Goal: Contribute content: Contribute content

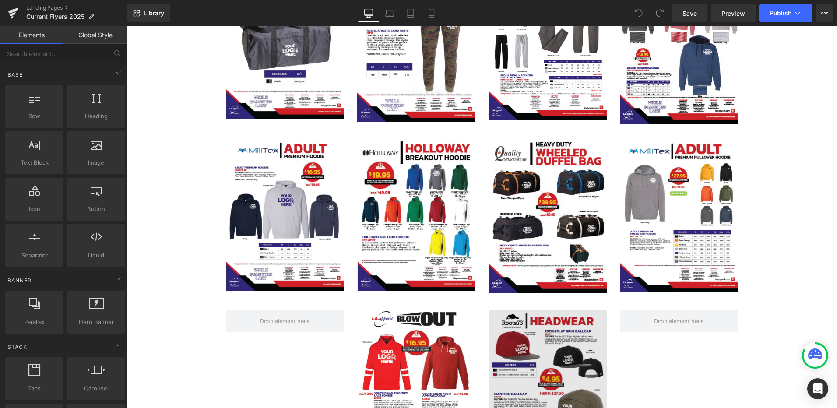
scroll to position [2246, 0]
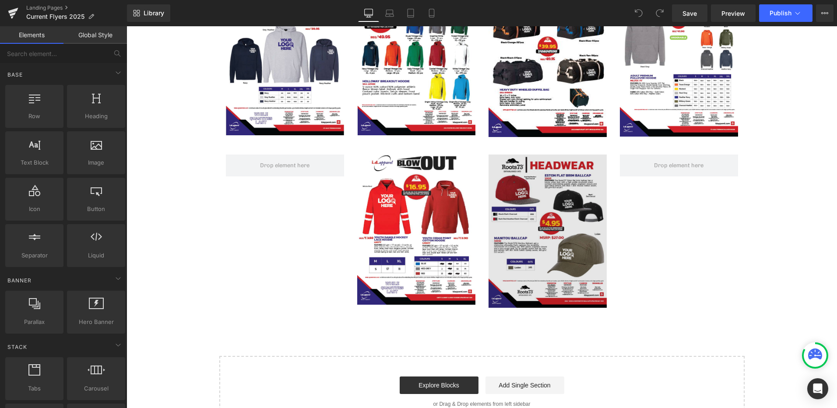
click at [523, 187] on img at bounding box center [547, 230] width 118 height 153
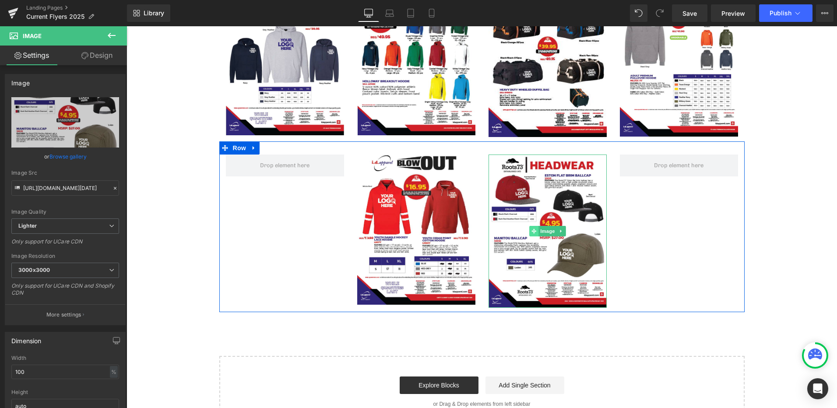
click at [531, 230] on icon at bounding box center [533, 230] width 5 height 5
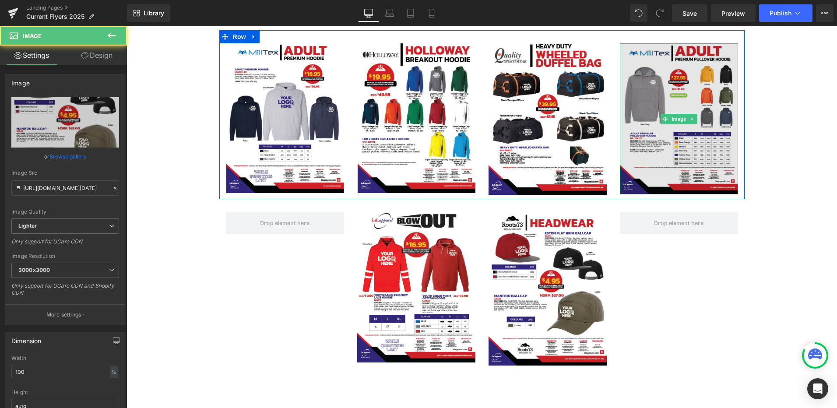
scroll to position [2188, 0]
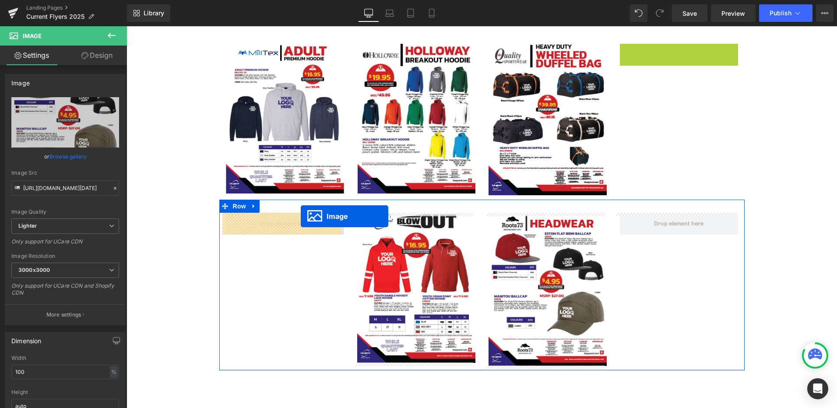
drag, startPoint x: 659, startPoint y: 118, endPoint x: 299, endPoint y: 219, distance: 373.6
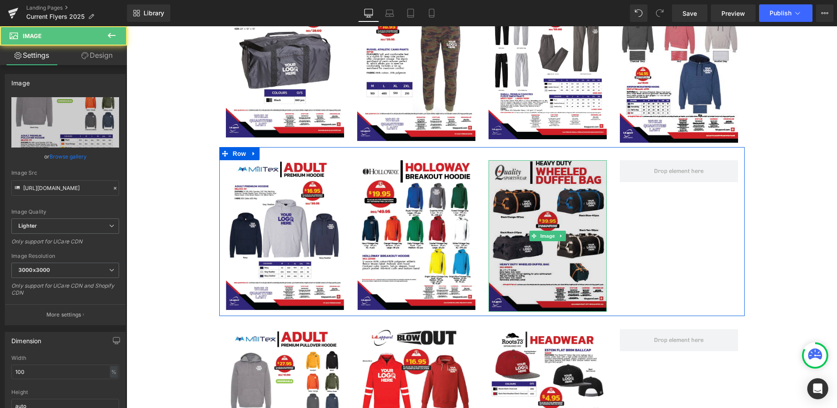
scroll to position [2071, 0]
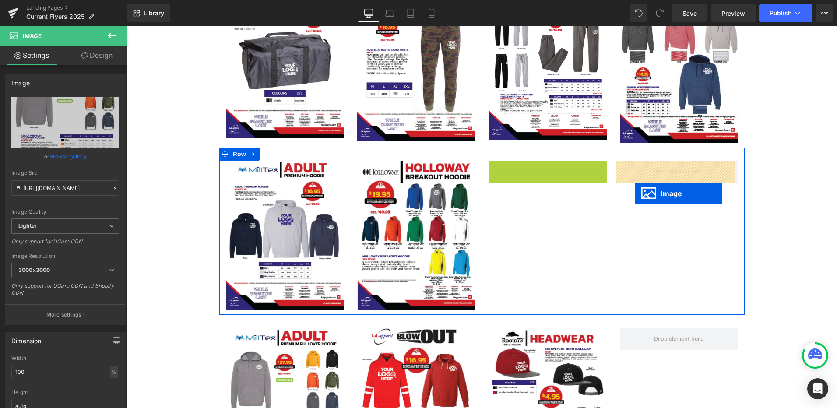
drag, startPoint x: 529, startPoint y: 234, endPoint x: 635, endPoint y: 193, distance: 113.1
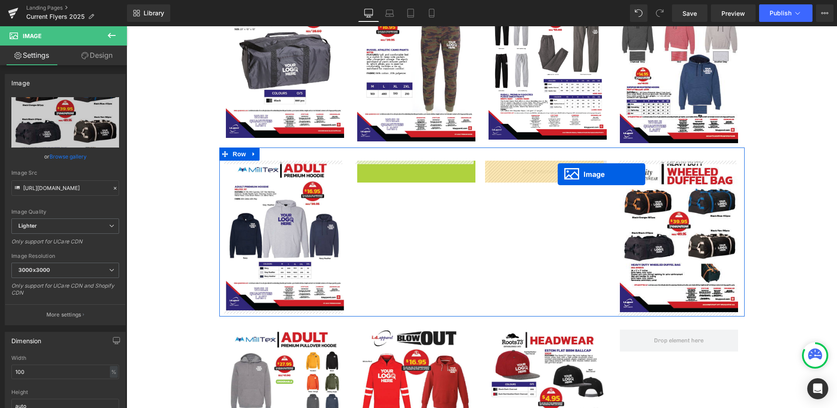
drag, startPoint x: 395, startPoint y: 235, endPoint x: 558, endPoint y: 174, distance: 173.4
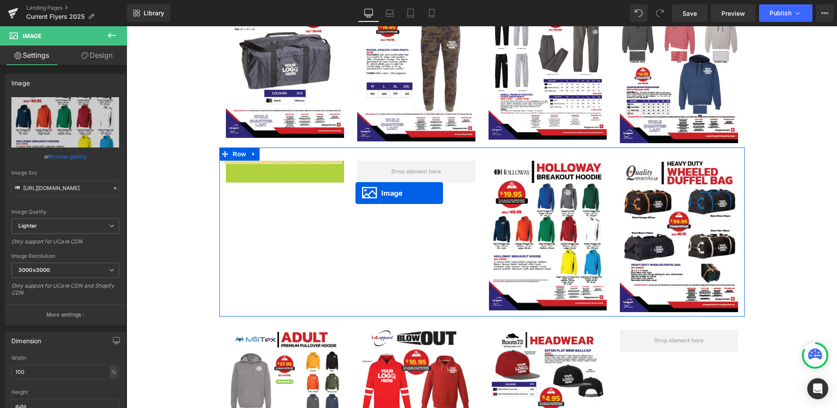
drag, startPoint x: 271, startPoint y: 235, endPoint x: 357, endPoint y: 190, distance: 96.9
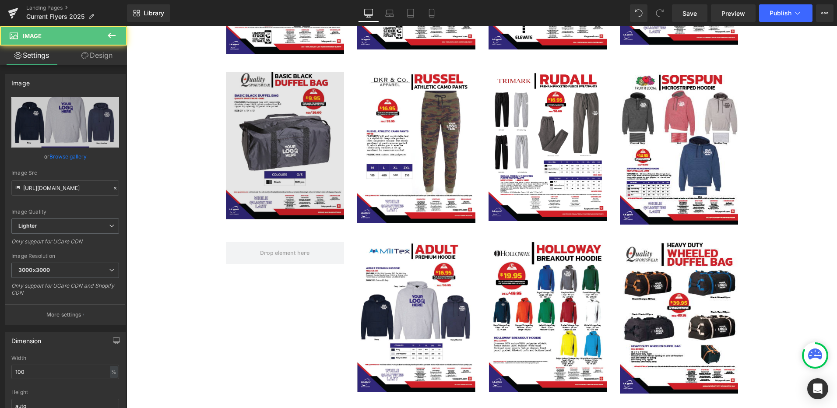
scroll to position [1984, 0]
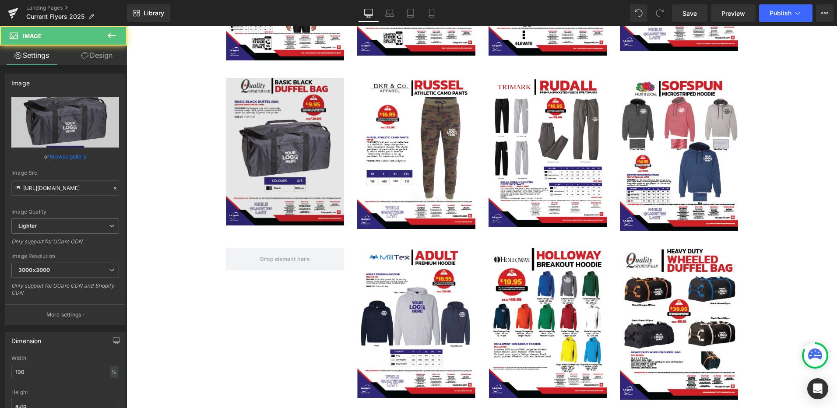
click at [268, 125] on img at bounding box center [285, 152] width 118 height 148
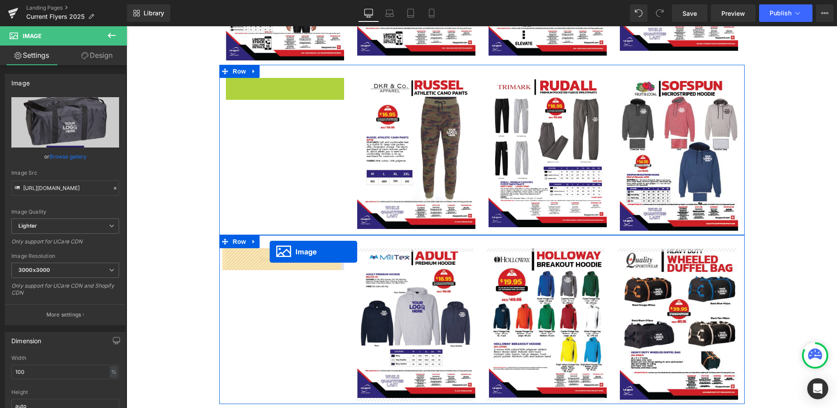
drag, startPoint x: 270, startPoint y: 151, endPoint x: 270, endPoint y: 253, distance: 102.4
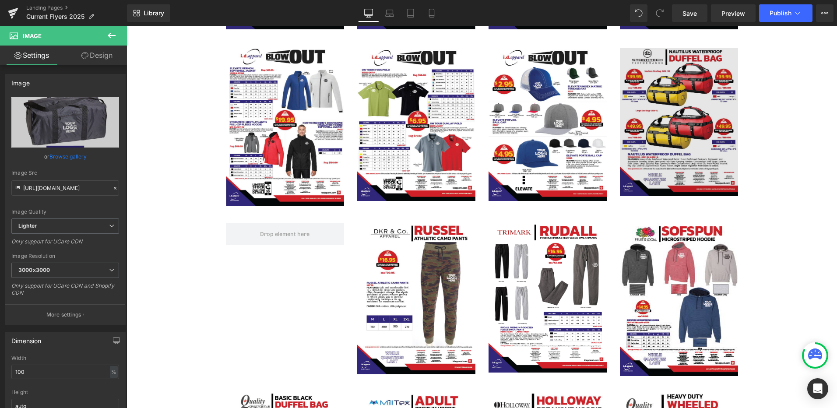
scroll to position [1838, 0]
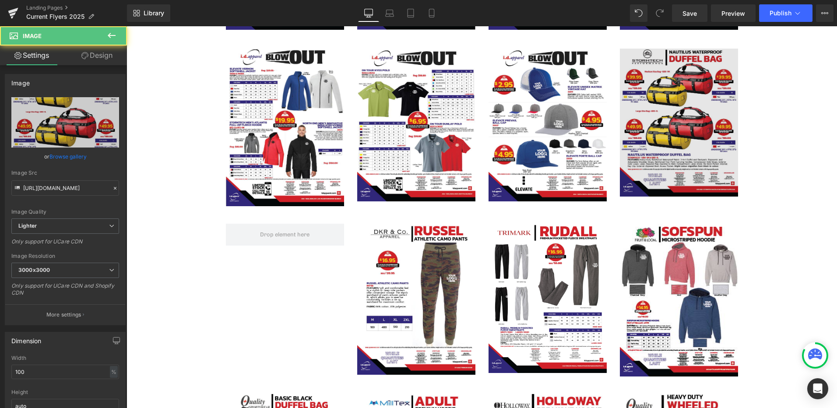
click at [662, 92] on img at bounding box center [679, 123] width 118 height 148
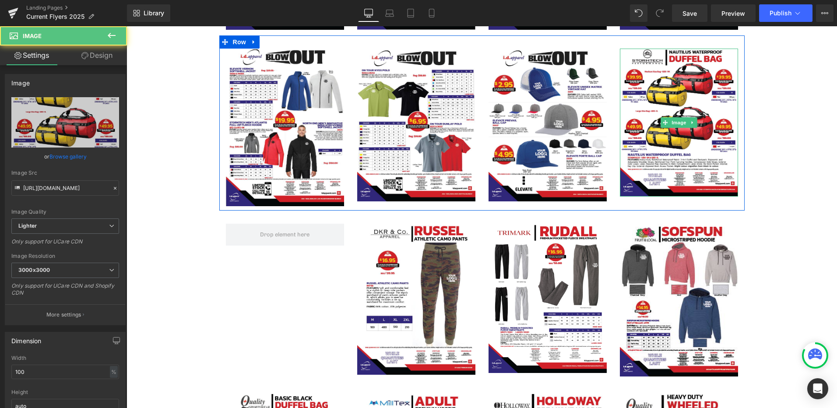
click at [690, 122] on icon at bounding box center [692, 122] width 5 height 5
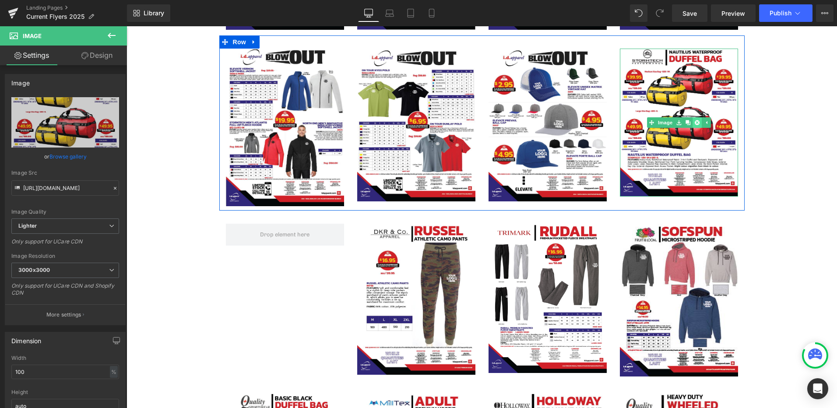
click at [694, 122] on icon at bounding box center [696, 122] width 5 height 5
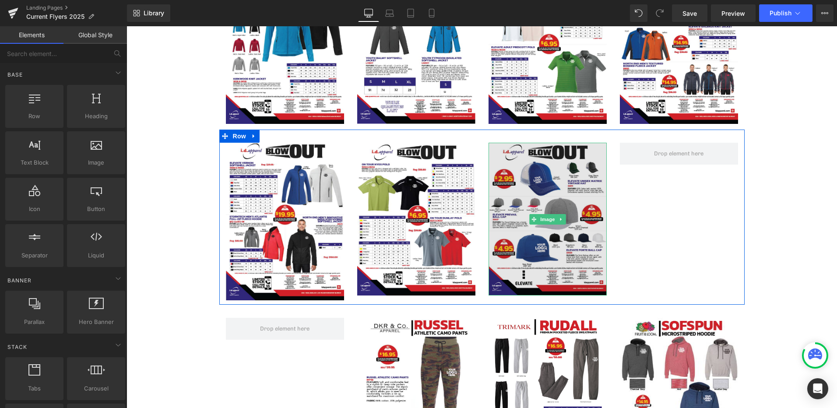
scroll to position [1721, 0]
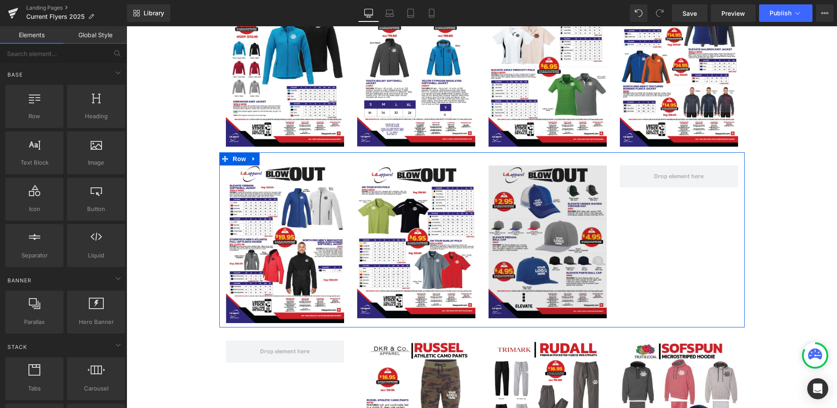
click at [532, 197] on img at bounding box center [547, 241] width 118 height 153
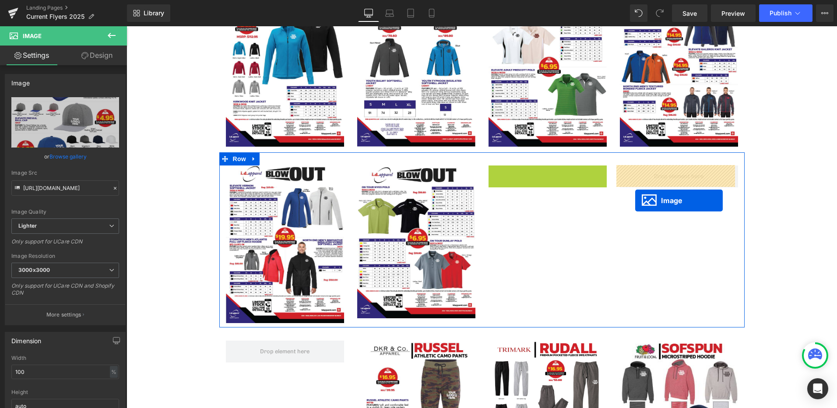
drag, startPoint x: 528, startPoint y: 241, endPoint x: 635, endPoint y: 200, distance: 114.3
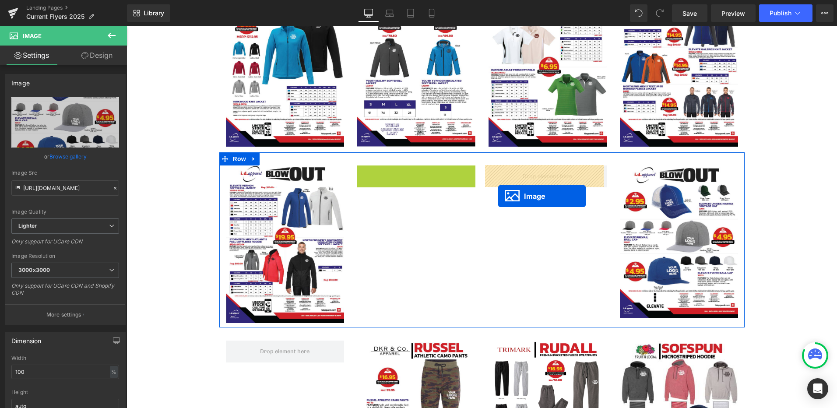
drag, startPoint x: 415, startPoint y: 236, endPoint x: 498, endPoint y: 195, distance: 92.4
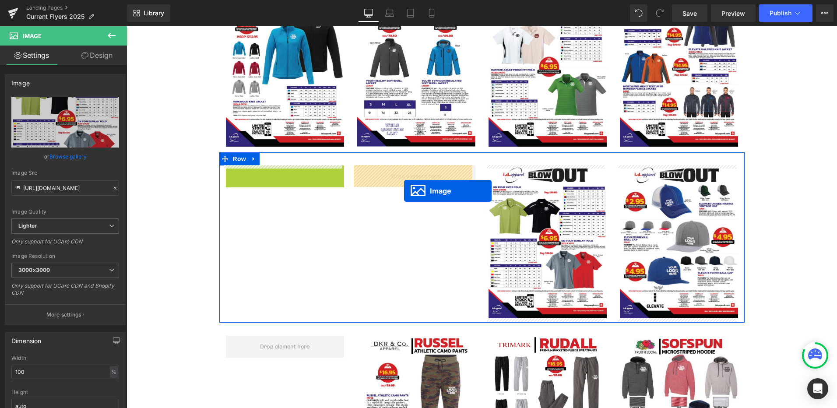
drag, startPoint x: 311, startPoint y: 229, endPoint x: 404, endPoint y: 191, distance: 100.9
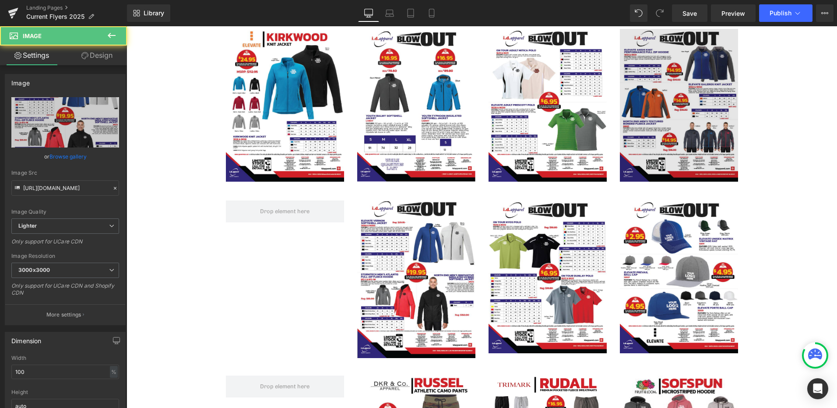
scroll to position [1634, 0]
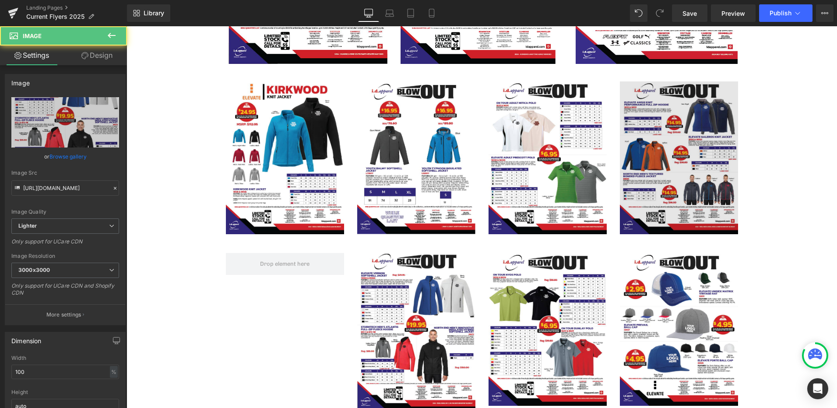
click at [651, 129] on img at bounding box center [679, 157] width 118 height 153
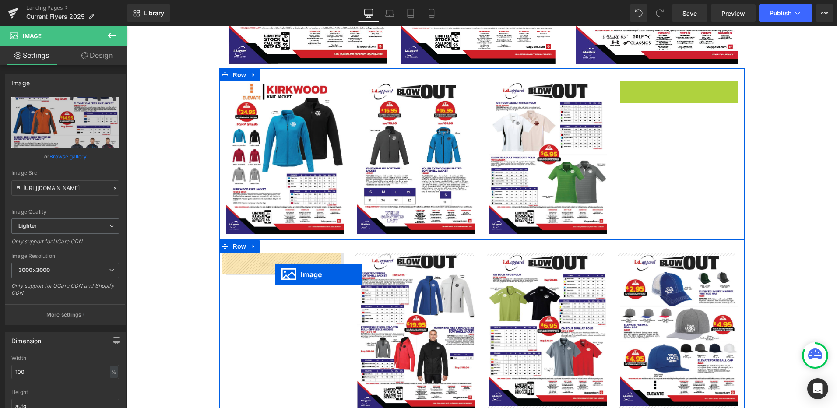
drag, startPoint x: 660, startPoint y: 154, endPoint x: 274, endPoint y: 272, distance: 403.1
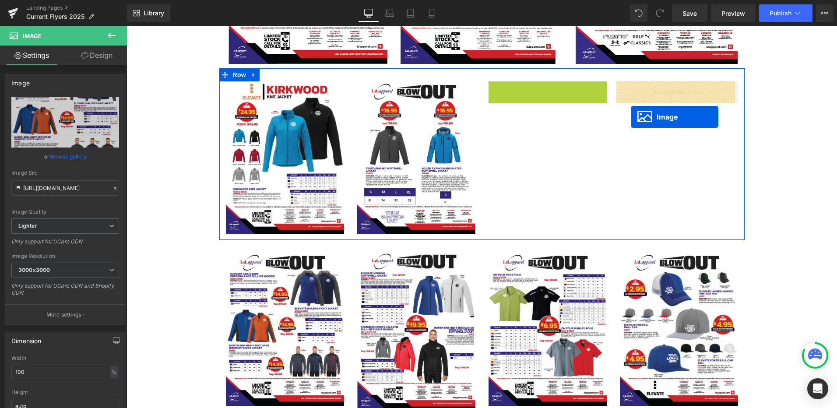
drag, startPoint x: 565, startPoint y: 146, endPoint x: 631, endPoint y: 117, distance: 71.7
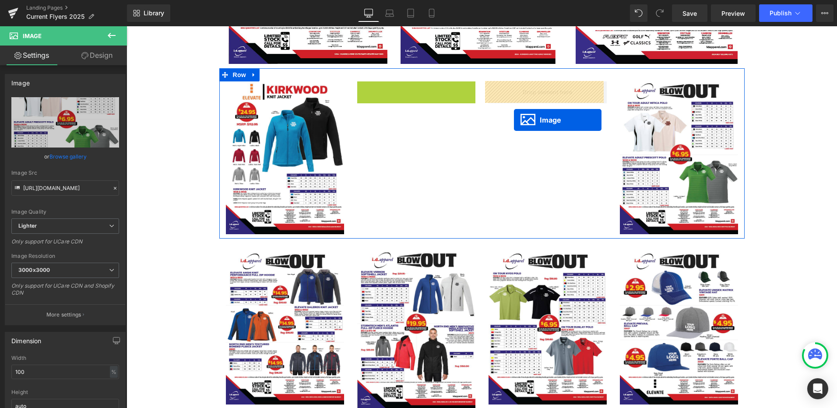
drag, startPoint x: 397, startPoint y: 156, endPoint x: 514, endPoint y: 120, distance: 122.7
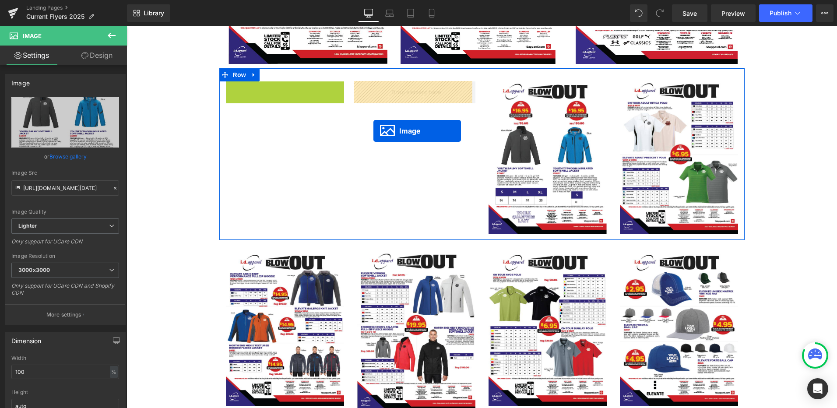
drag, startPoint x: 268, startPoint y: 157, endPoint x: 373, endPoint y: 131, distance: 108.6
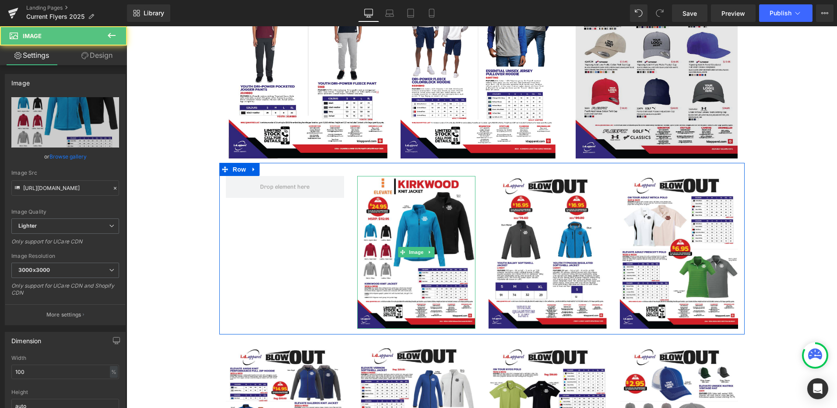
scroll to position [1459, 0]
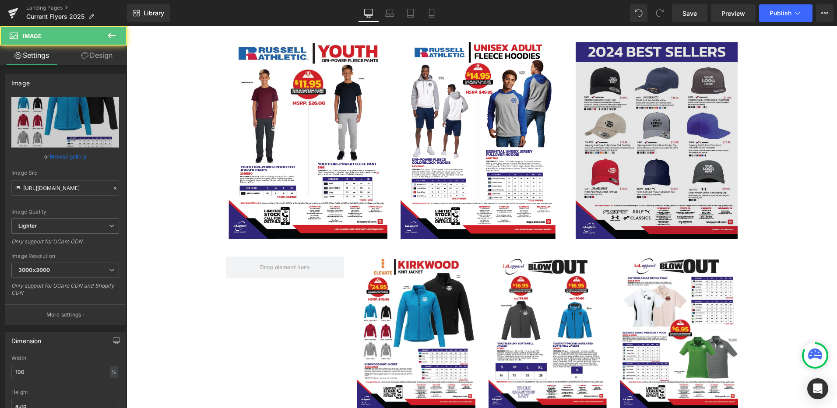
click at [659, 104] on img at bounding box center [657, 140] width 162 height 197
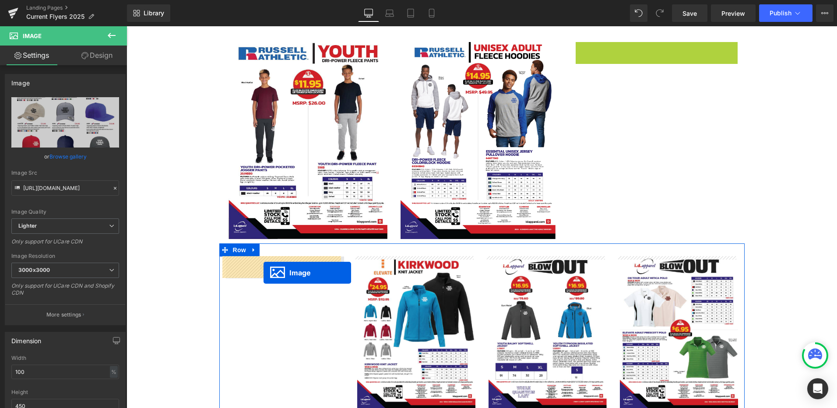
drag, startPoint x: 639, startPoint y: 140, endPoint x: 263, endPoint y: 273, distance: 398.9
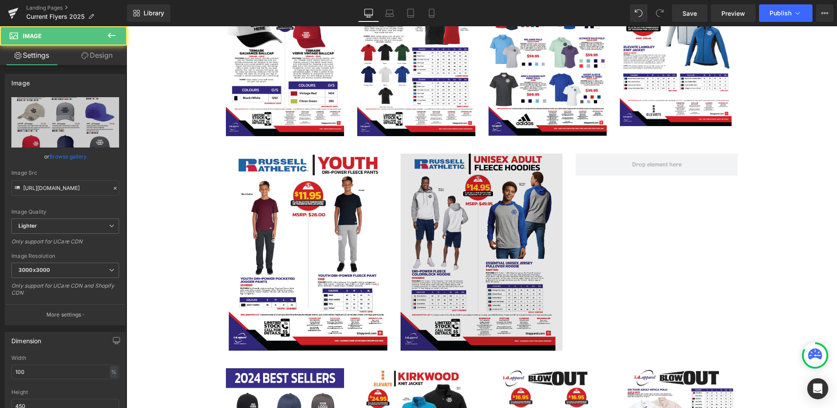
scroll to position [1342, 0]
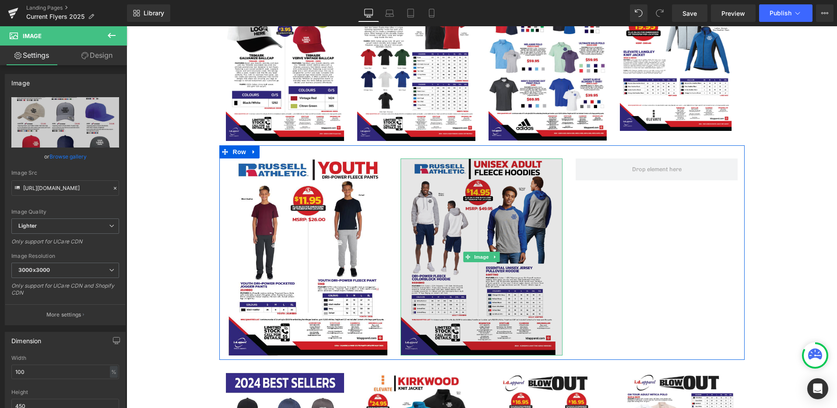
click at [476, 218] on img at bounding box center [481, 256] width 162 height 197
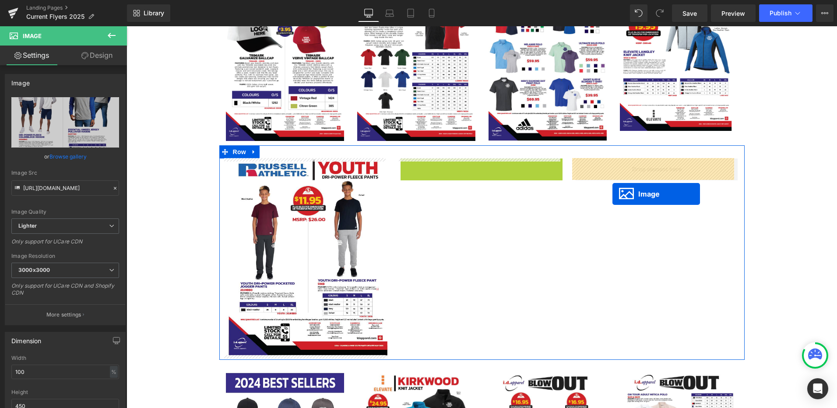
drag, startPoint x: 463, startPoint y: 256, endPoint x: 611, endPoint y: 193, distance: 161.2
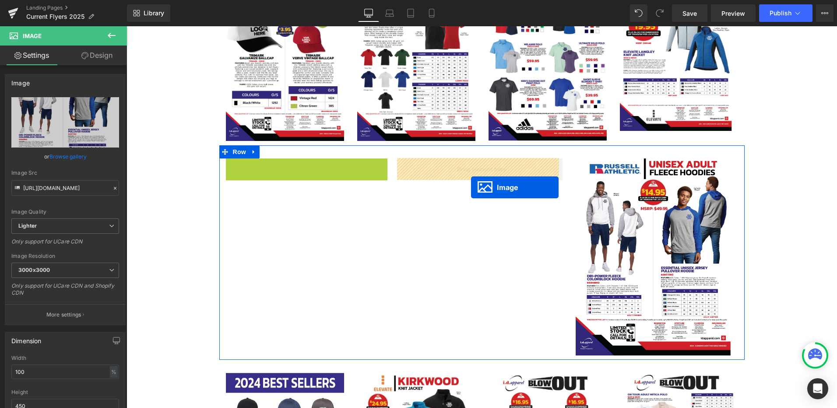
drag, startPoint x: 289, startPoint y: 255, endPoint x: 471, endPoint y: 187, distance: 194.1
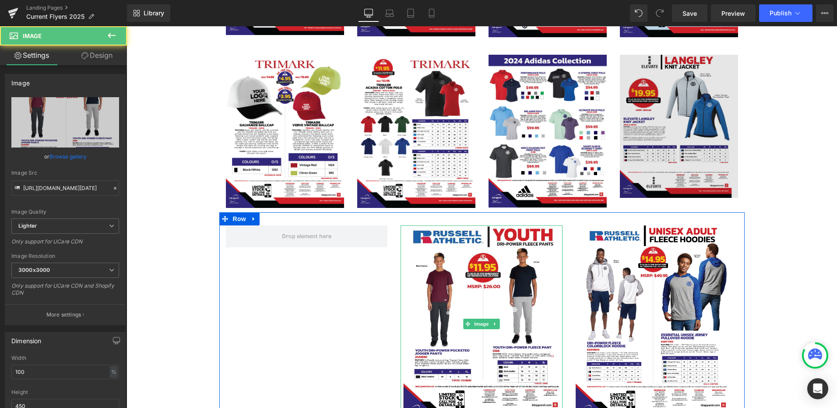
scroll to position [1255, 0]
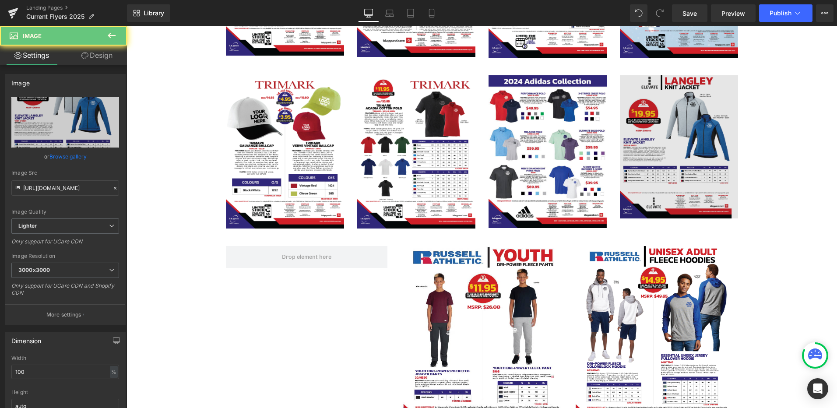
click at [647, 131] on img at bounding box center [679, 146] width 118 height 143
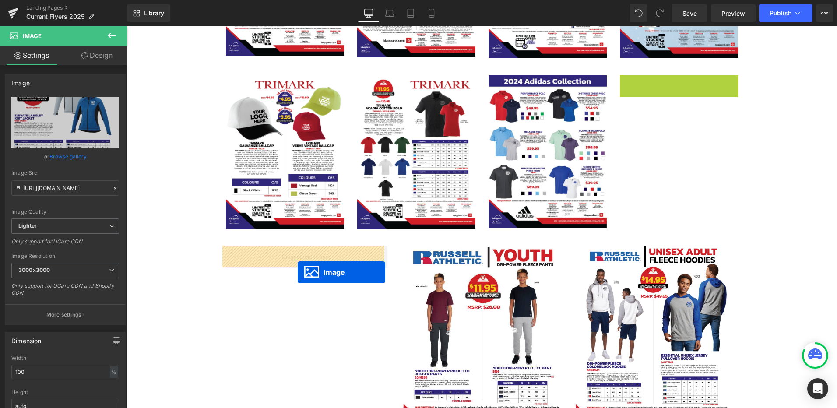
drag, startPoint x: 661, startPoint y: 148, endPoint x: 298, endPoint y: 272, distance: 384.3
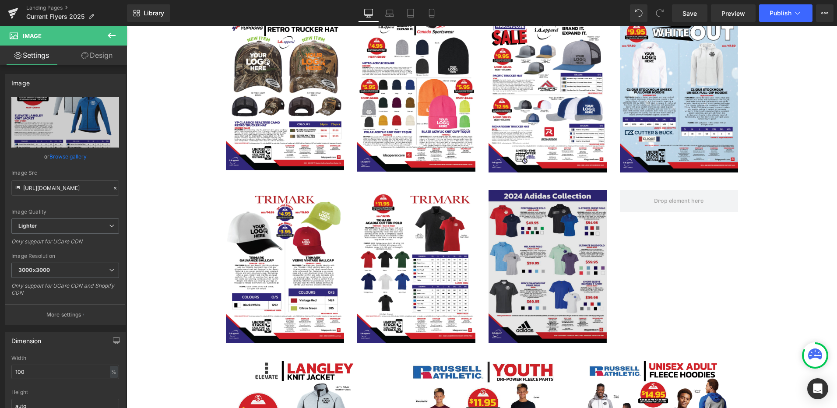
scroll to position [1138, 0]
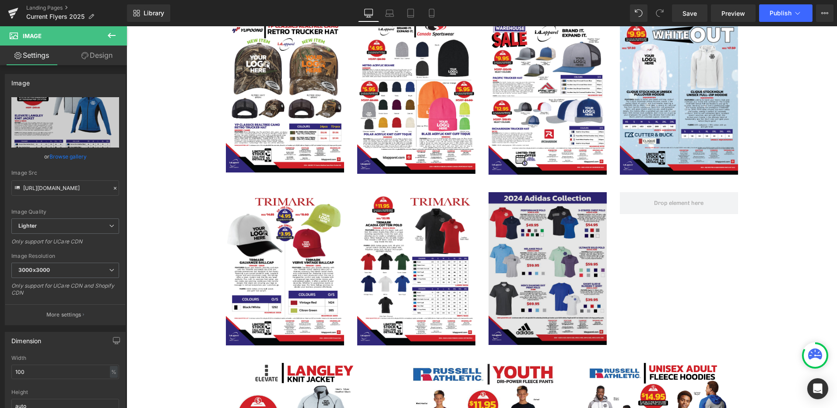
click at [504, 238] on img at bounding box center [547, 268] width 118 height 153
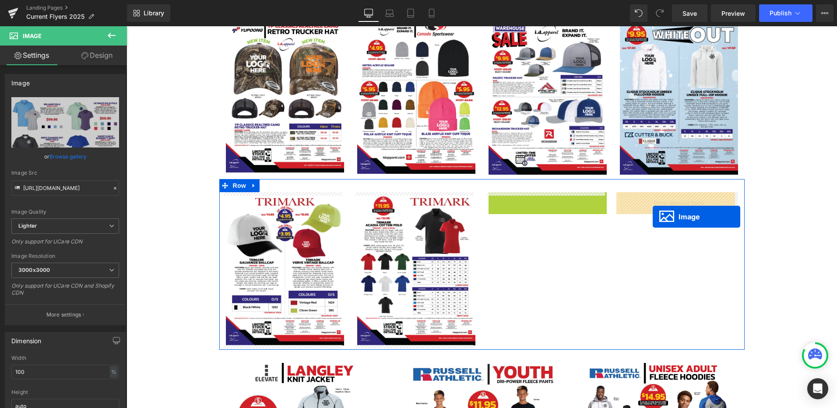
drag, startPoint x: 531, startPoint y: 268, endPoint x: 653, endPoint y: 217, distance: 132.2
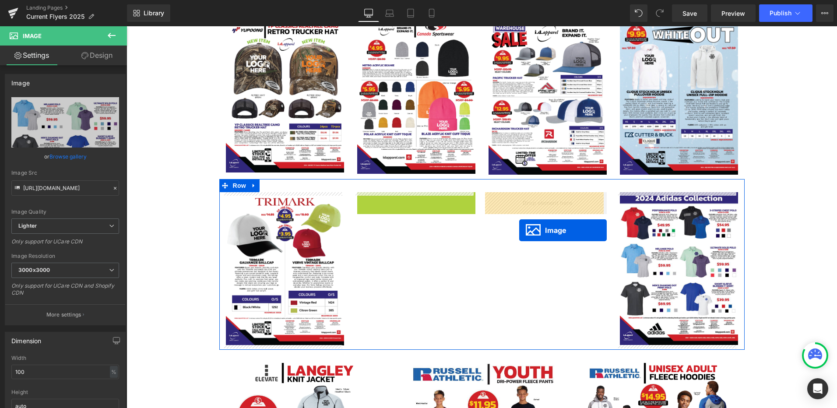
drag, startPoint x: 400, startPoint y: 270, endPoint x: 520, endPoint y: 225, distance: 128.5
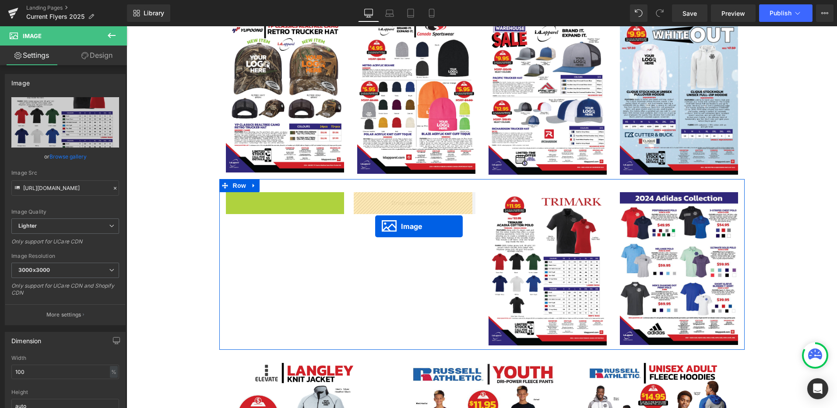
drag, startPoint x: 269, startPoint y: 267, endPoint x: 375, endPoint y: 226, distance: 113.5
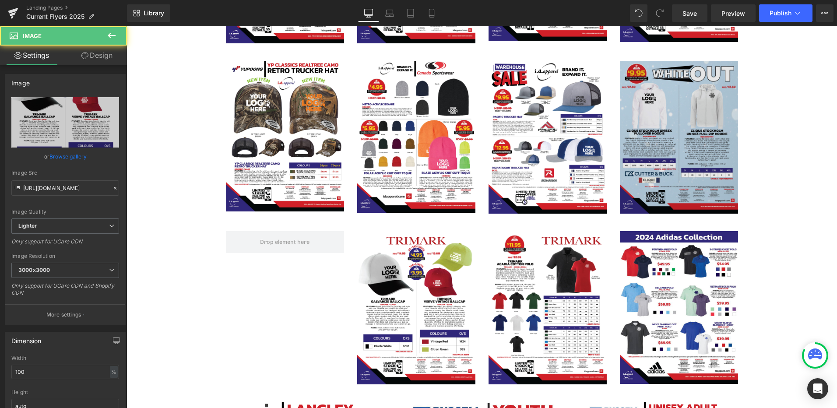
scroll to position [1050, 0]
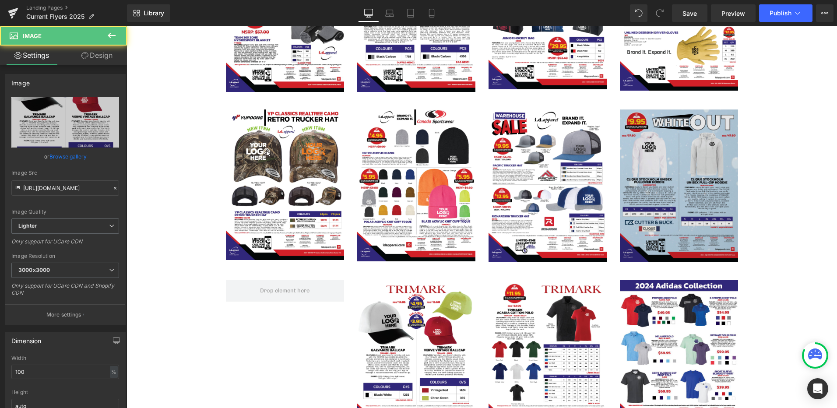
click at [660, 147] on img at bounding box center [679, 185] width 118 height 153
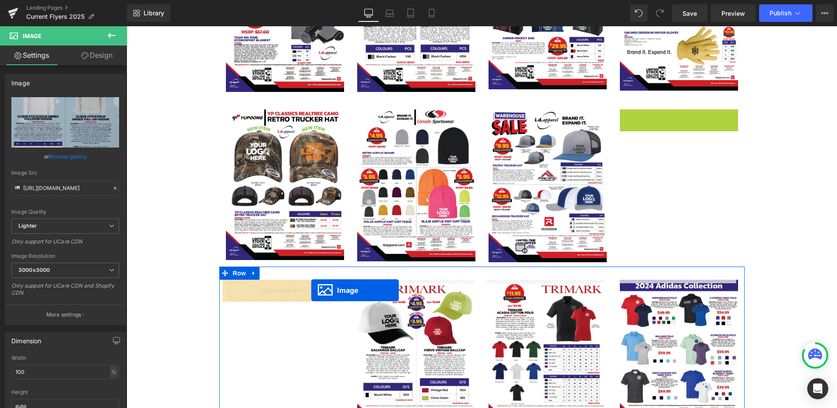
drag, startPoint x: 661, startPoint y: 186, endPoint x: 296, endPoint y: 290, distance: 379.7
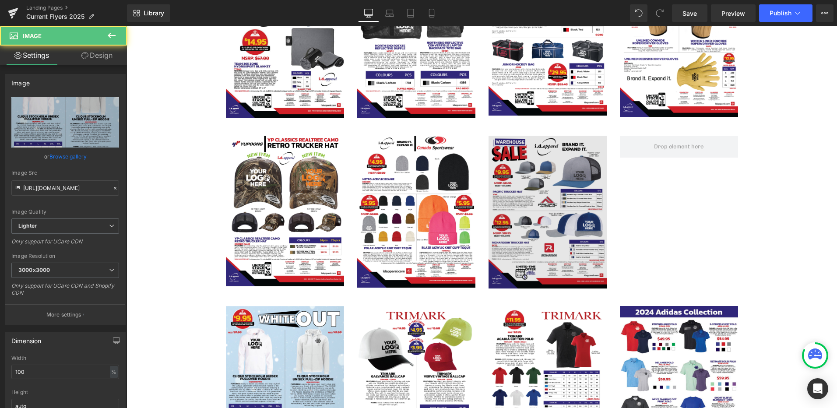
scroll to position [992, 0]
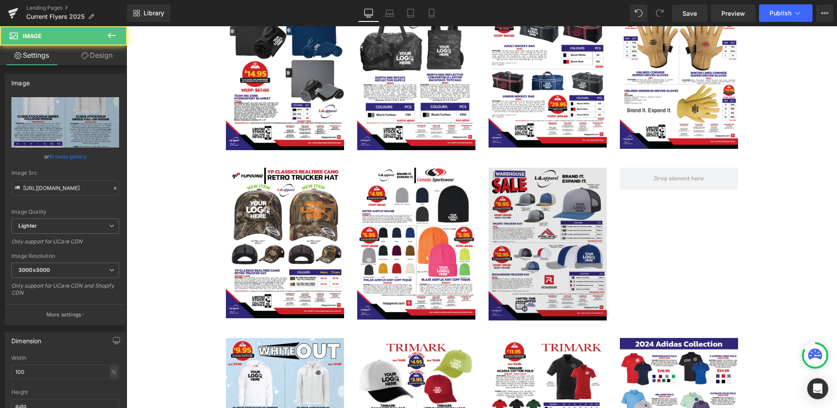
click at [534, 211] on img at bounding box center [547, 244] width 118 height 153
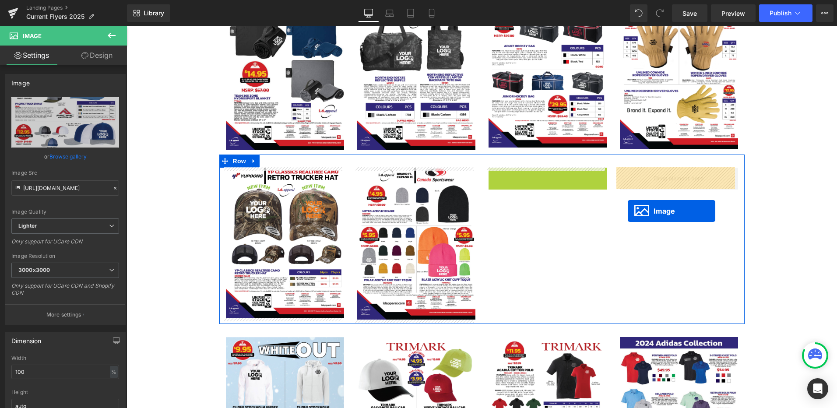
drag, startPoint x: 534, startPoint y: 243, endPoint x: 628, endPoint y: 210, distance: 100.5
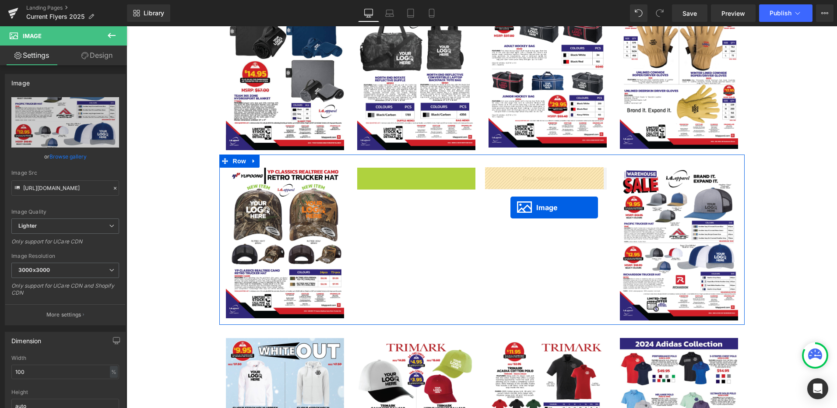
drag, startPoint x: 399, startPoint y: 242, endPoint x: 519, endPoint y: 197, distance: 128.0
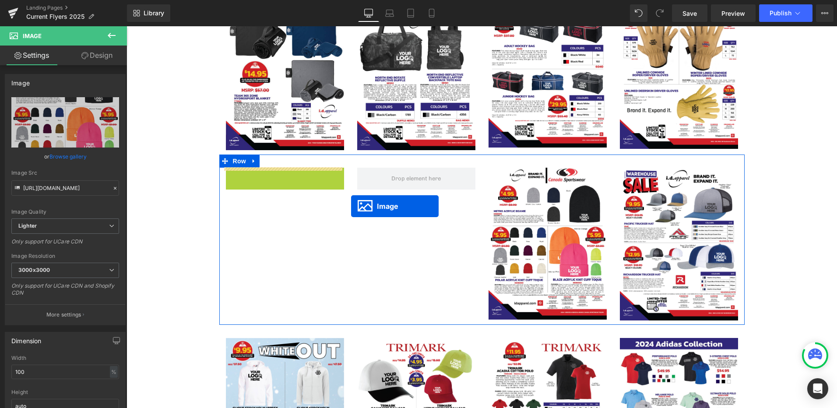
drag, startPoint x: 265, startPoint y: 240, endPoint x: 372, endPoint y: 191, distance: 118.1
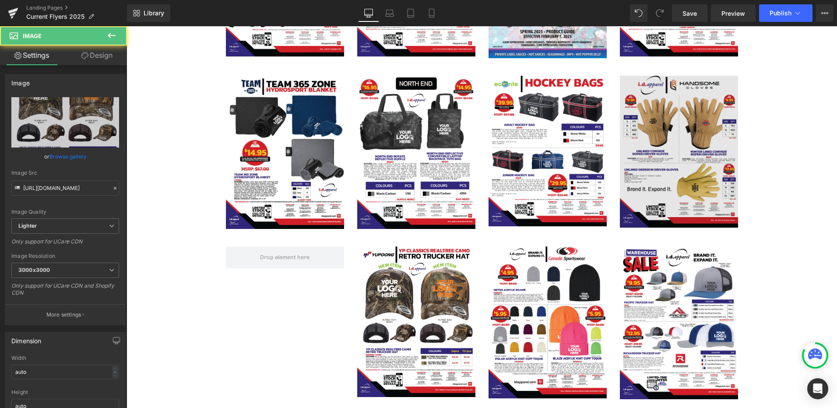
scroll to position [905, 0]
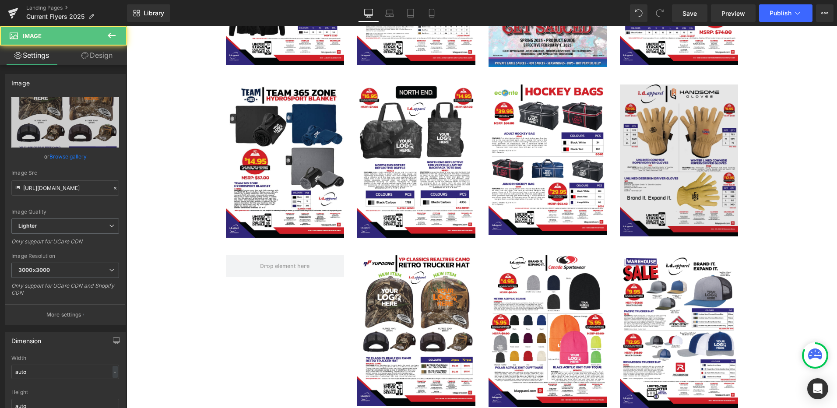
click at [663, 132] on img at bounding box center [679, 160] width 118 height 152
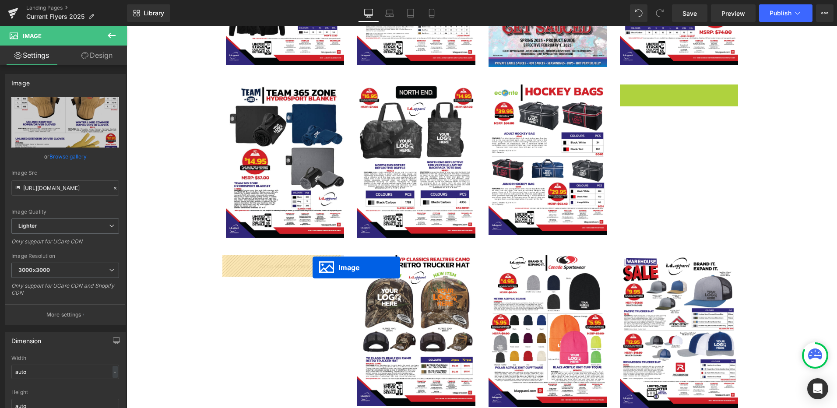
drag, startPoint x: 660, startPoint y: 163, endPoint x: 312, endPoint y: 268, distance: 363.7
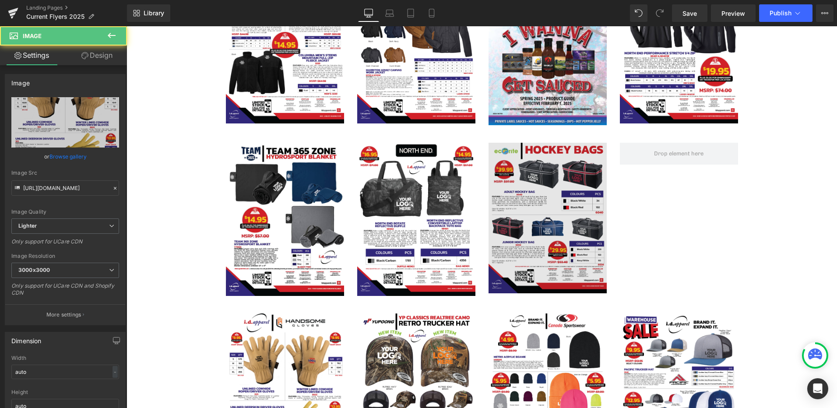
scroll to position [846, 0]
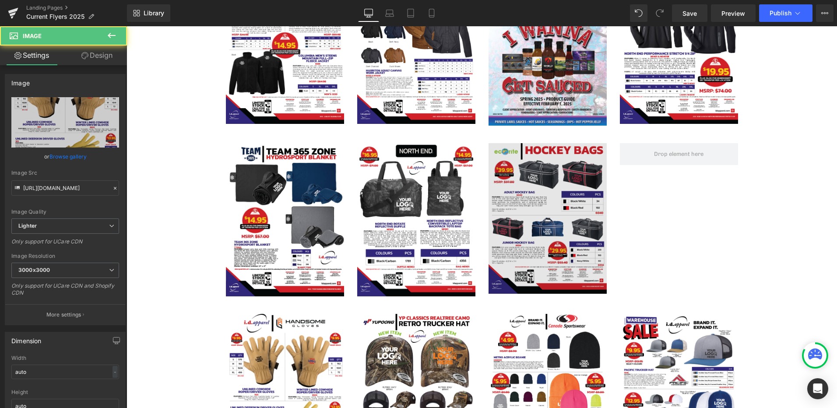
click at [545, 181] on img at bounding box center [547, 218] width 118 height 151
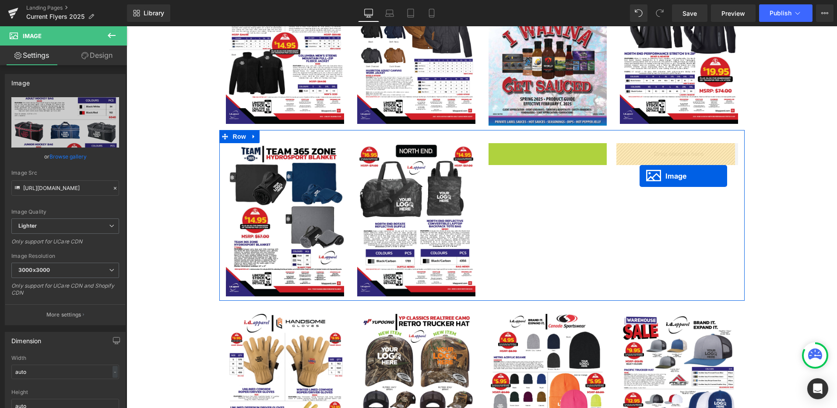
drag, startPoint x: 529, startPoint y: 217, endPoint x: 644, endPoint y: 172, distance: 123.9
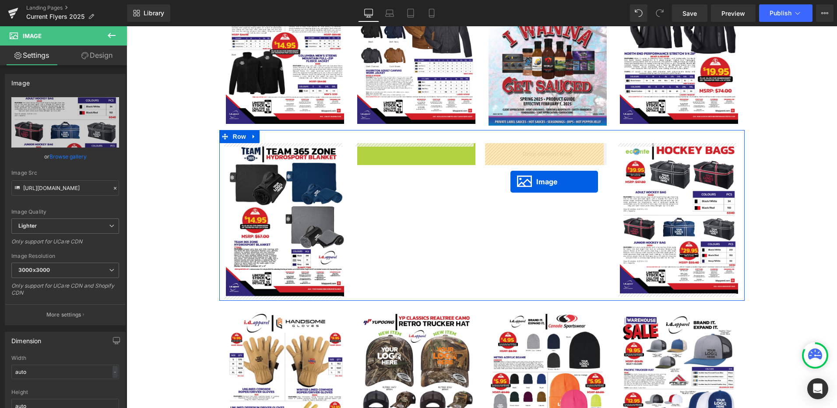
drag, startPoint x: 399, startPoint y: 221, endPoint x: 510, endPoint y: 181, distance: 118.5
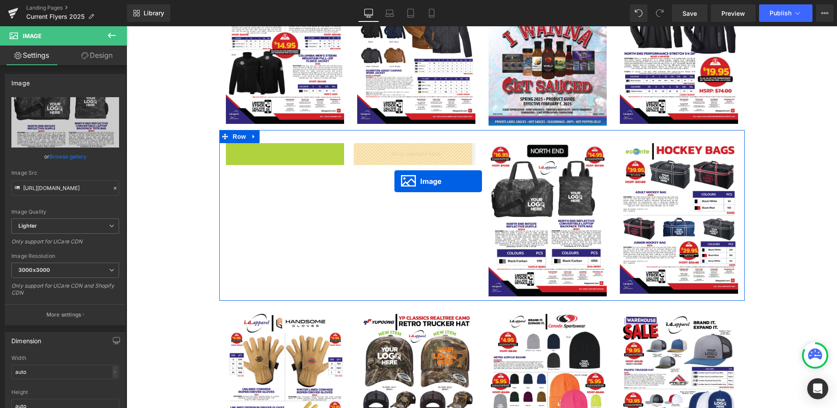
drag, startPoint x: 268, startPoint y: 219, endPoint x: 402, endPoint y: 176, distance: 140.8
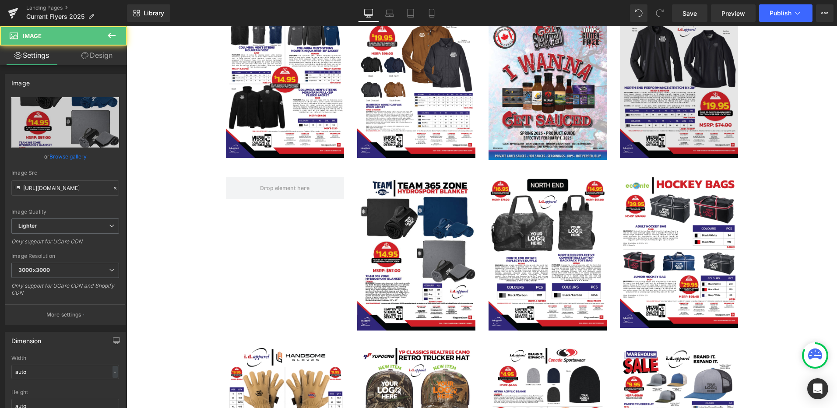
scroll to position [758, 0]
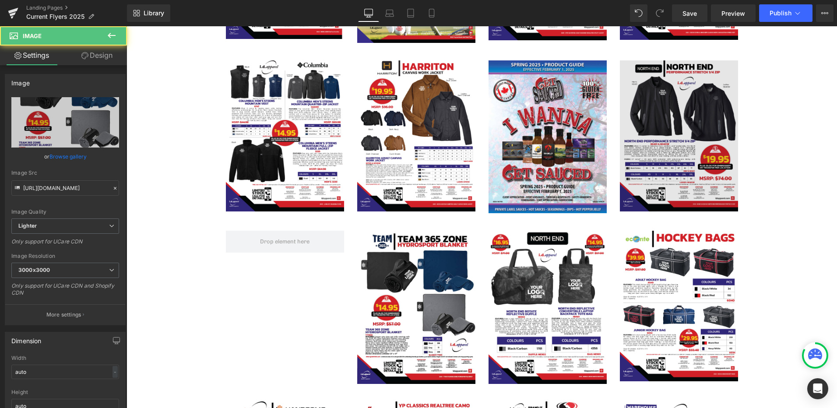
click at [666, 134] on div "Image" at bounding box center [679, 135] width 118 height 151
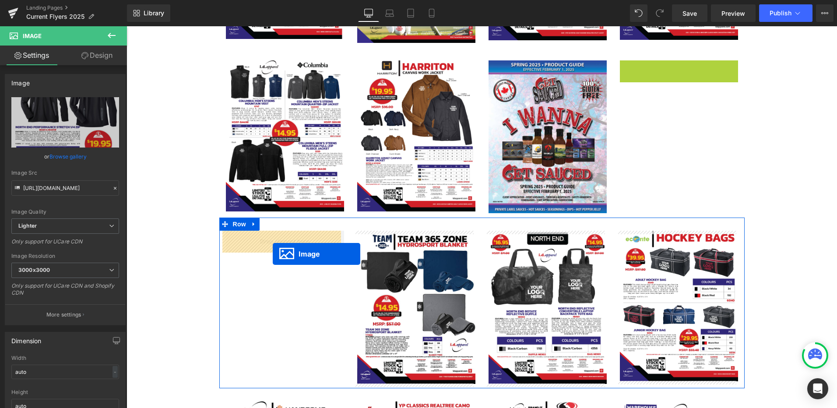
drag, startPoint x: 663, startPoint y: 134, endPoint x: 273, endPoint y: 254, distance: 408.3
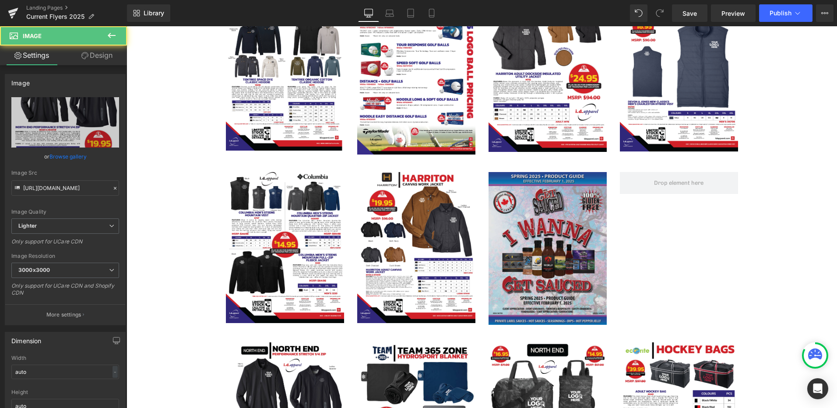
scroll to position [642, 0]
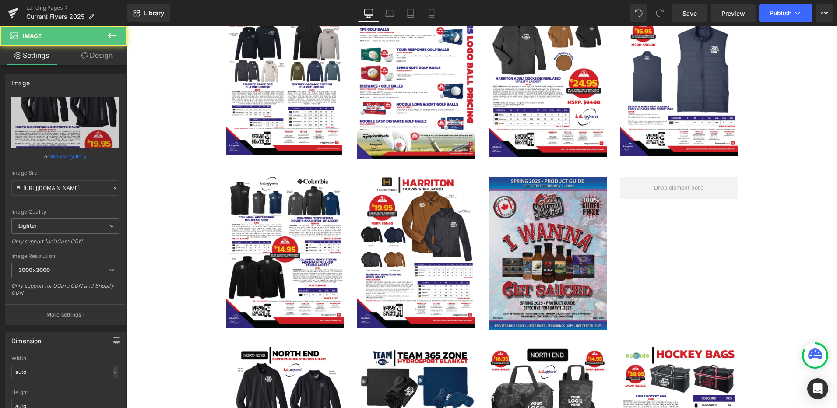
click at [546, 218] on img at bounding box center [547, 253] width 118 height 153
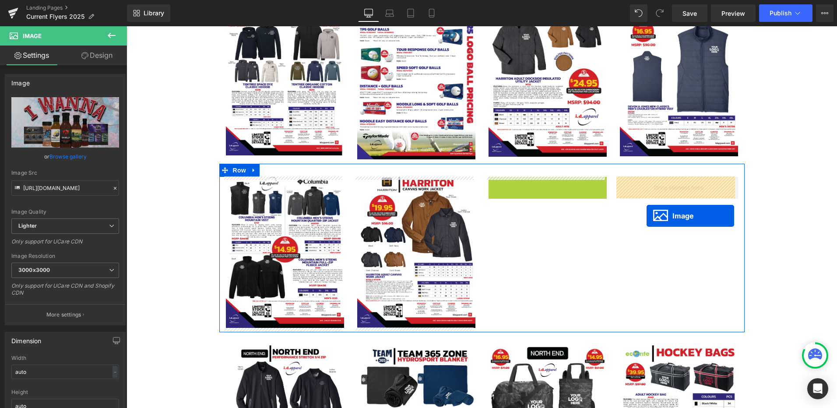
drag, startPoint x: 529, startPoint y: 251, endPoint x: 592, endPoint y: 225, distance: 68.5
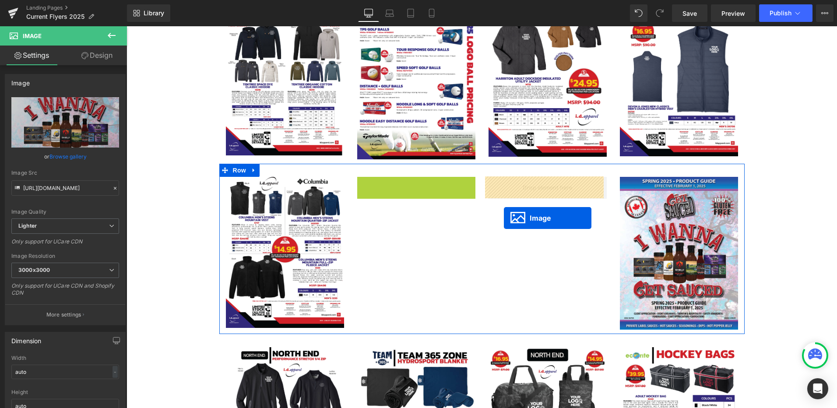
drag, startPoint x: 480, startPoint y: 231, endPoint x: 504, endPoint y: 217, distance: 28.0
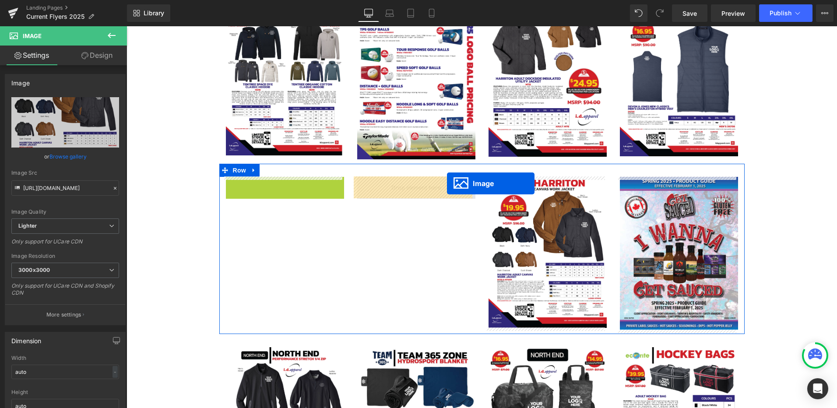
drag, startPoint x: 267, startPoint y: 252, endPoint x: 439, endPoint y: 188, distance: 184.3
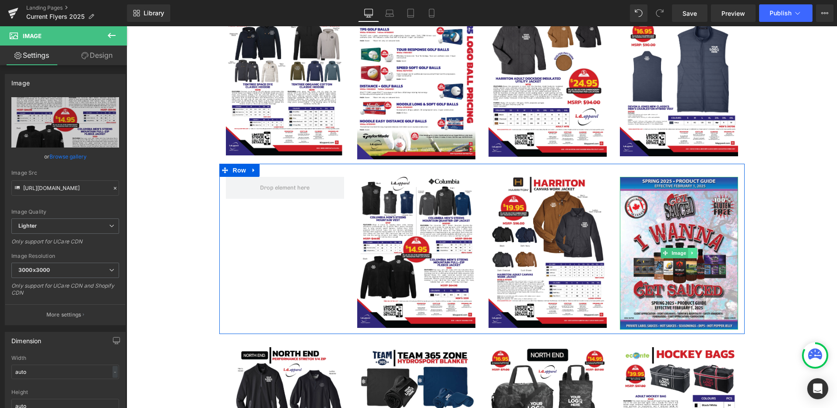
click at [690, 252] on icon at bounding box center [692, 252] width 5 height 5
click at [694, 255] on icon at bounding box center [696, 252] width 5 height 5
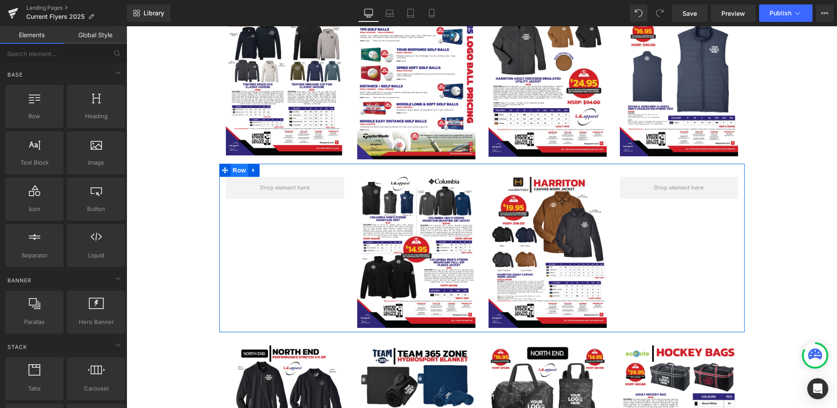
click at [235, 171] on span "Row" at bounding box center [240, 170] width 18 height 13
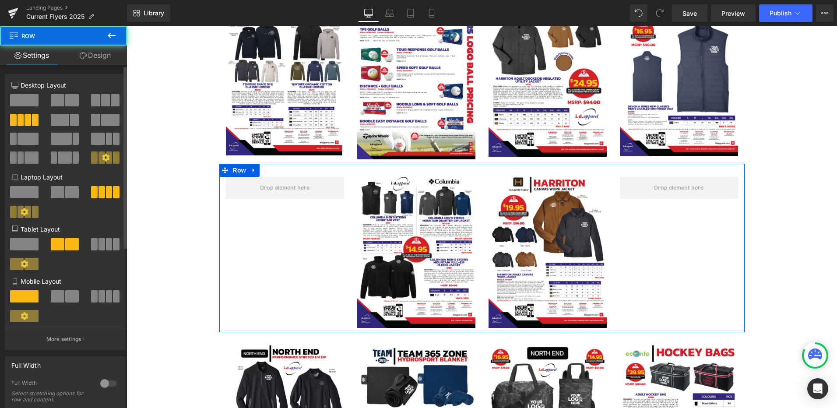
drag, startPoint x: 100, startPoint y: 100, endPoint x: 119, endPoint y: 103, distance: 19.6
click at [101, 100] on span at bounding box center [105, 100] width 9 height 12
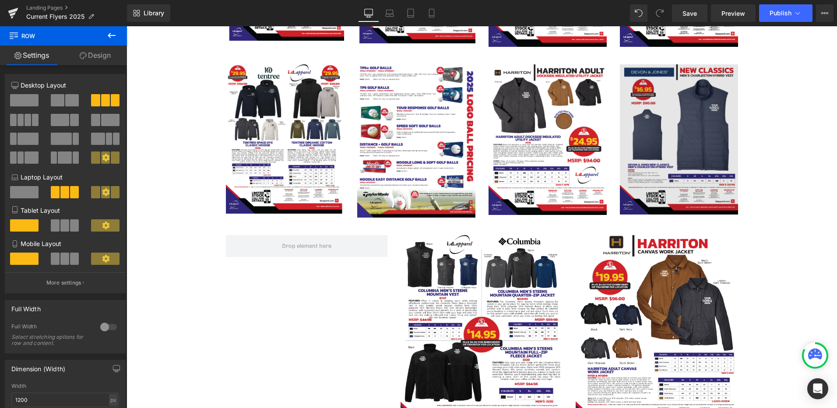
scroll to position [583, 0]
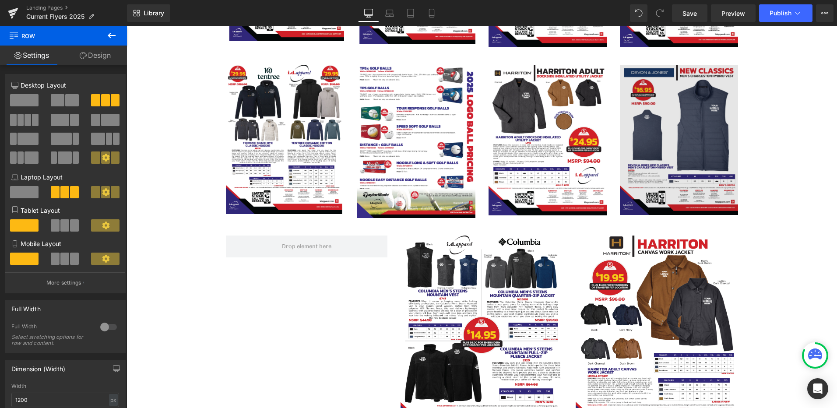
click at [638, 125] on img at bounding box center [679, 140] width 118 height 150
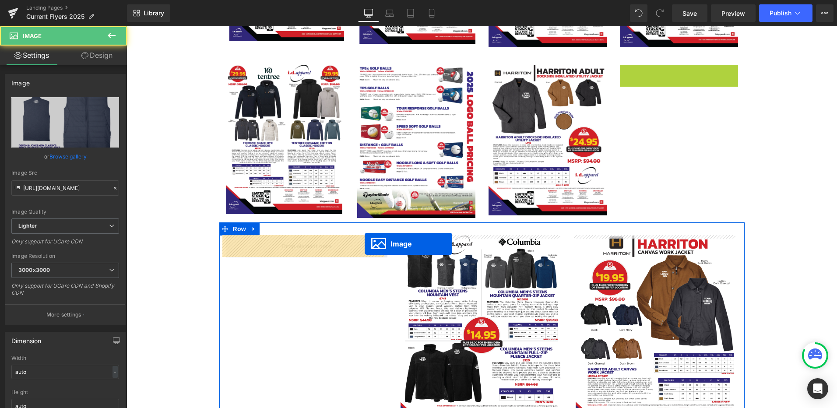
drag, startPoint x: 659, startPoint y: 139, endPoint x: 348, endPoint y: 245, distance: 328.6
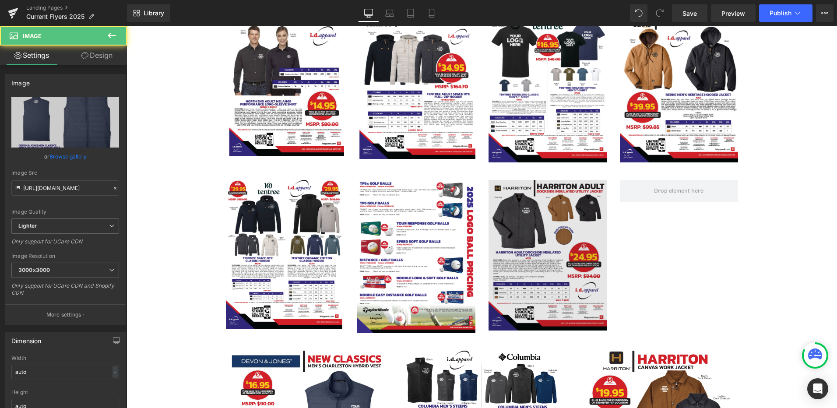
scroll to position [467, 0]
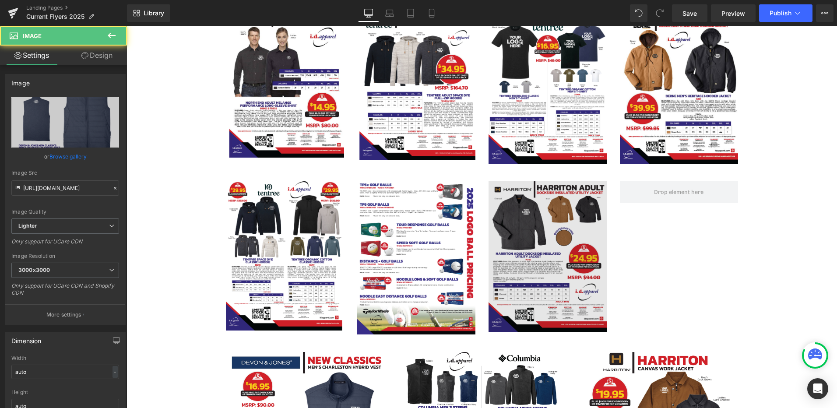
click at [534, 198] on img at bounding box center [547, 256] width 118 height 150
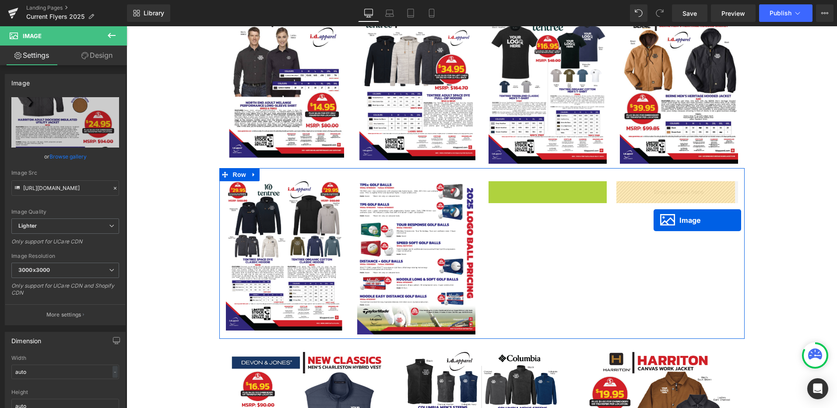
drag, startPoint x: 528, startPoint y: 257, endPoint x: 653, endPoint y: 220, distance: 130.5
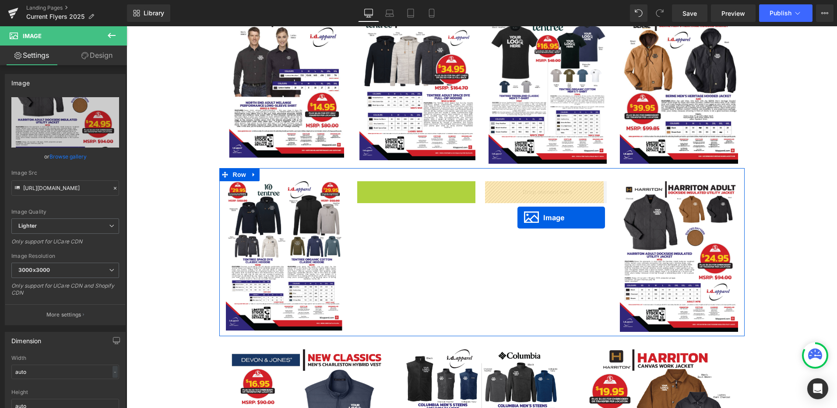
drag, startPoint x: 402, startPoint y: 257, endPoint x: 517, endPoint y: 218, distance: 121.7
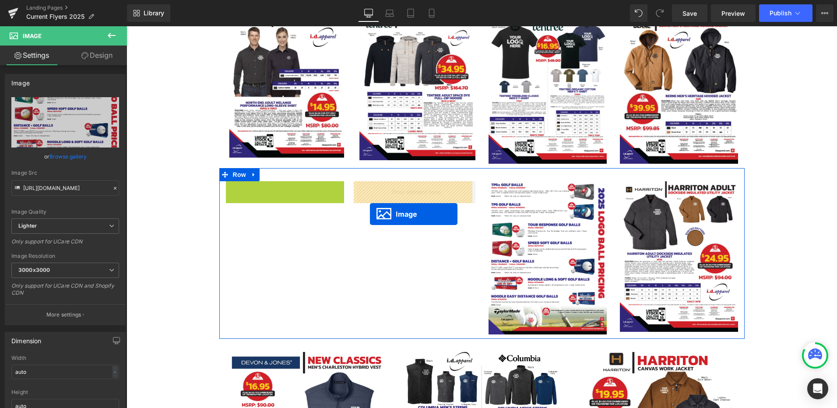
drag, startPoint x: 275, startPoint y: 255, endPoint x: 370, endPoint y: 214, distance: 102.9
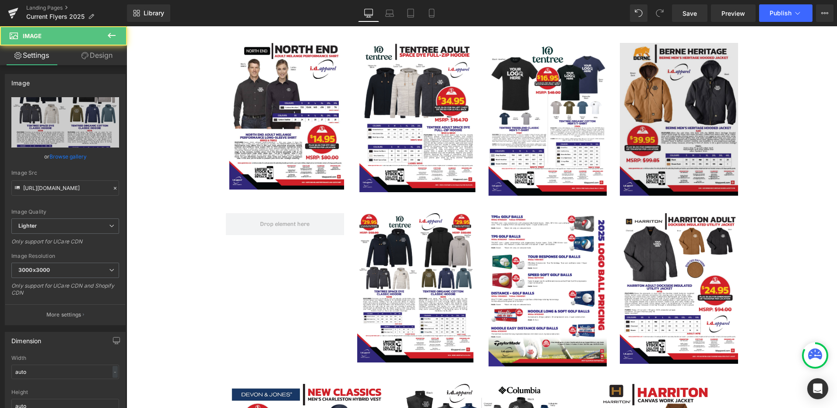
scroll to position [408, 0]
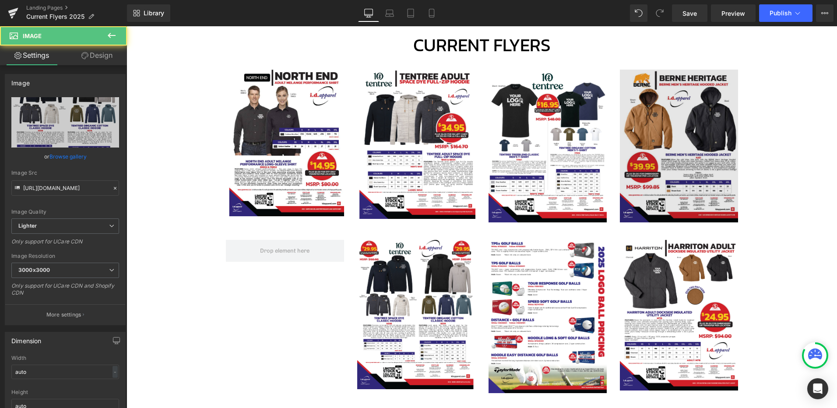
click at [653, 130] on img at bounding box center [679, 146] width 118 height 153
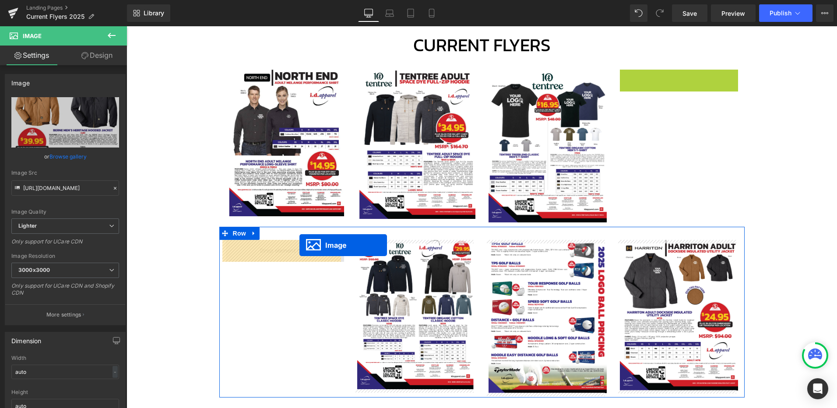
drag, startPoint x: 661, startPoint y: 144, endPoint x: 293, endPoint y: 249, distance: 382.5
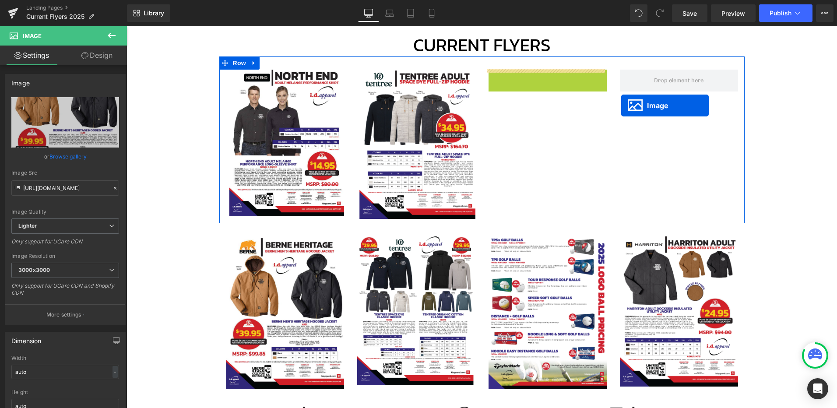
drag, startPoint x: 527, startPoint y: 145, endPoint x: 640, endPoint y: 95, distance: 123.0
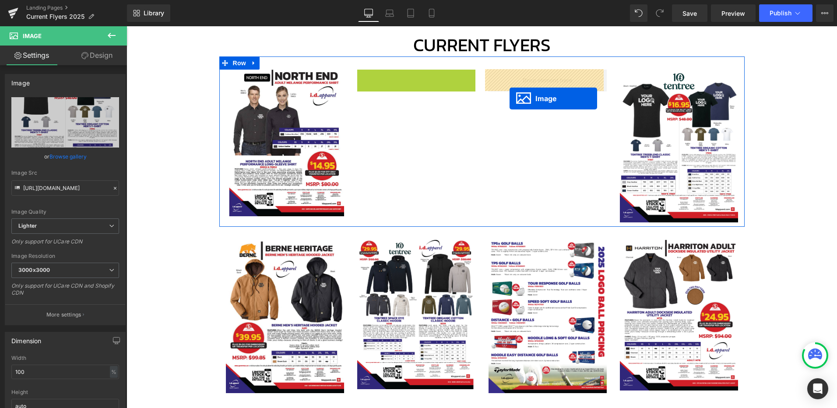
drag, startPoint x: 399, startPoint y: 145, endPoint x: 512, endPoint y: 97, distance: 122.6
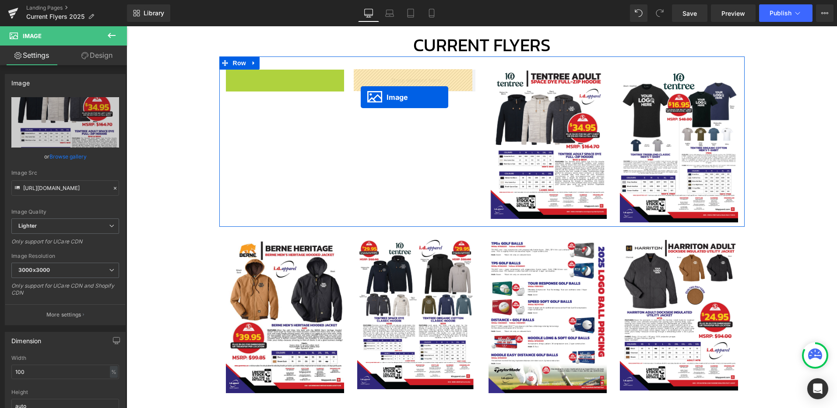
drag, startPoint x: 266, startPoint y: 142, endPoint x: 361, endPoint y: 97, distance: 104.7
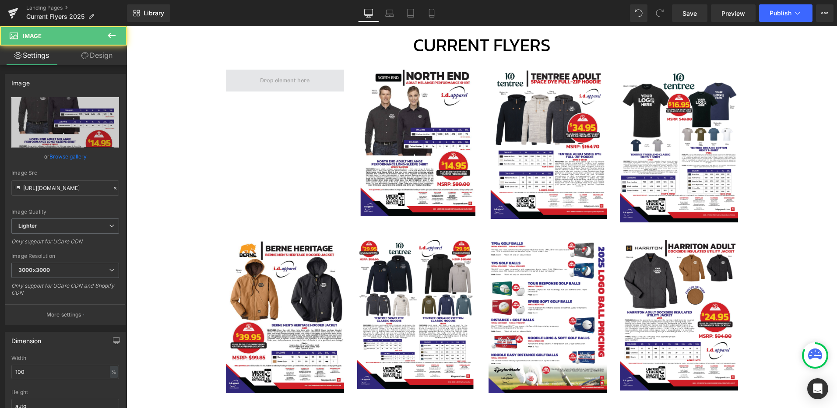
click at [274, 77] on span at bounding box center [285, 80] width 56 height 13
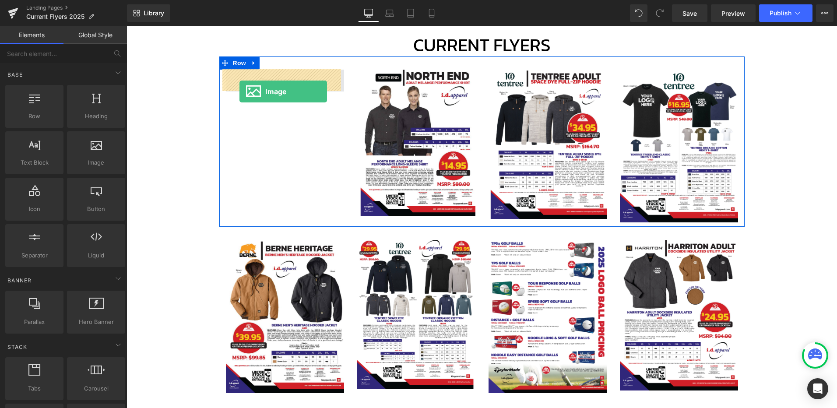
drag, startPoint x: 225, startPoint y: 183, endPoint x: 240, endPoint y: 90, distance: 94.0
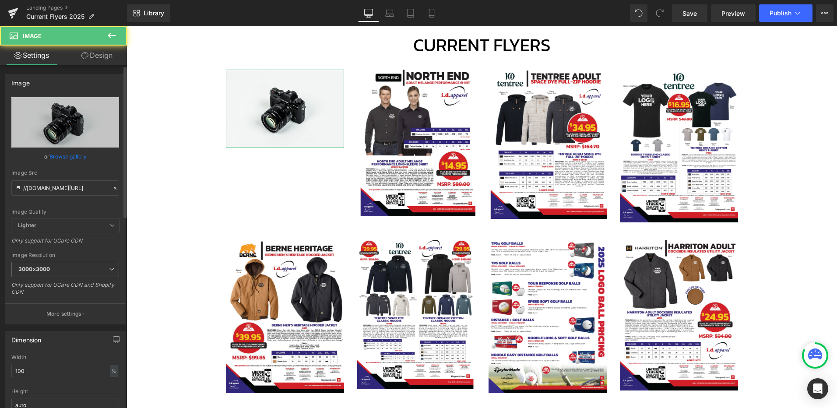
click at [67, 158] on link "Browse gallery" at bounding box center [67, 156] width 37 height 15
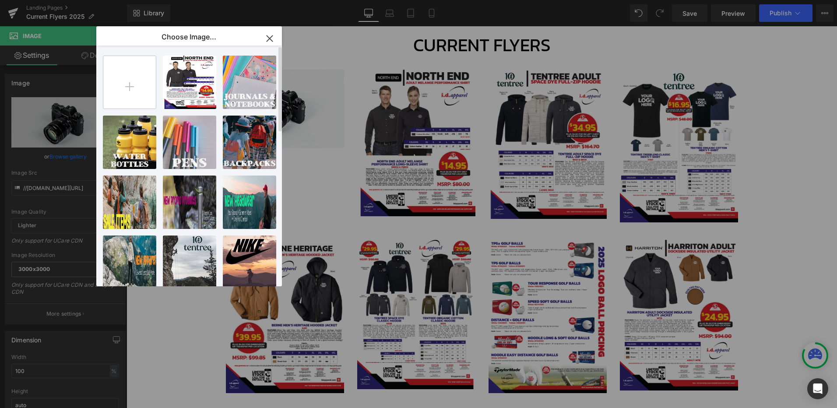
click at [131, 83] on input "file" at bounding box center [129, 82] width 53 height 53
type input "C:\fakepath\2025 - Pacific Headwear Trucker Snapback Braid Cap 104BR.png"
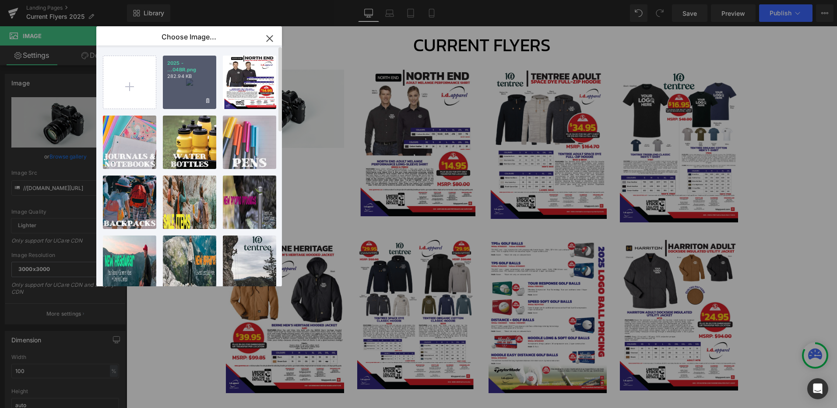
click at [196, 85] on div "2025 - ...04BR.png 282.94 KB" at bounding box center [189, 82] width 53 height 53
type input "[URL][DOMAIN_NAME]"
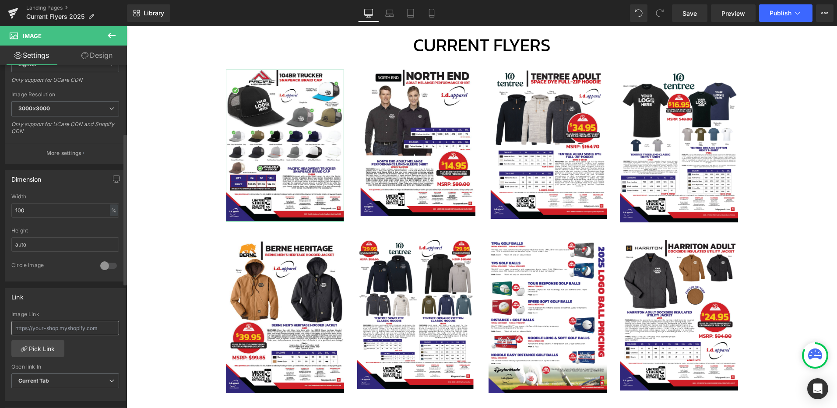
scroll to position [175, 0]
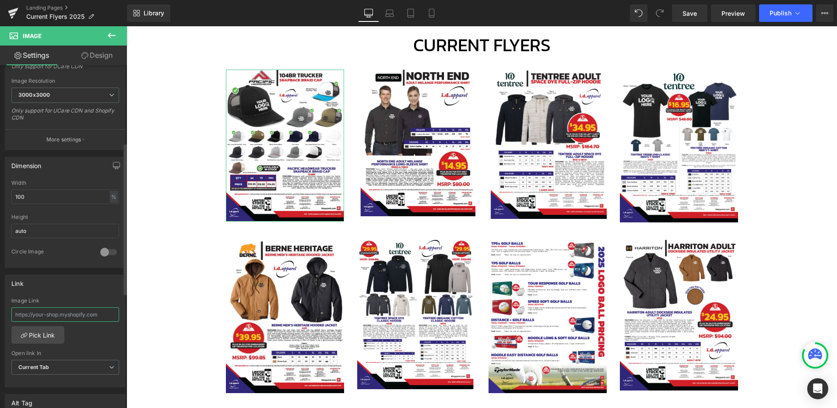
click at [69, 312] on input "text" at bounding box center [65, 314] width 108 height 14
paste input "[URL][DOMAIN_NAME]"
type input "[URL][DOMAIN_NAME]"
click at [62, 370] on span "Current Tab" at bounding box center [65, 367] width 108 height 15
click at [56, 397] on li "New Tab" at bounding box center [63, 395] width 104 height 13
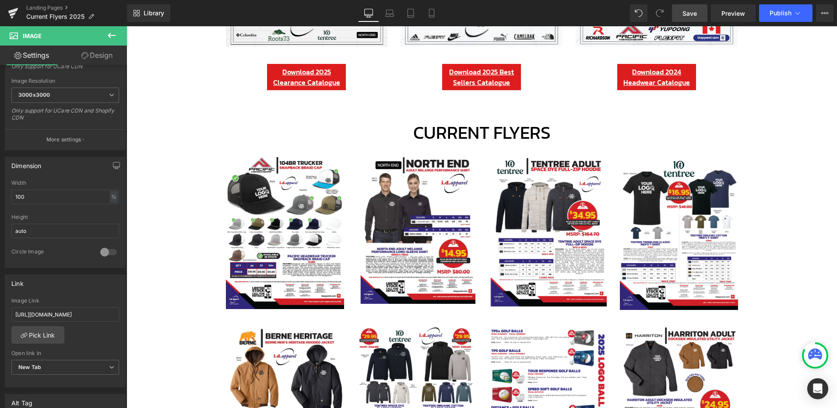
click at [689, 18] on span "Save" at bounding box center [689, 13] width 14 height 9
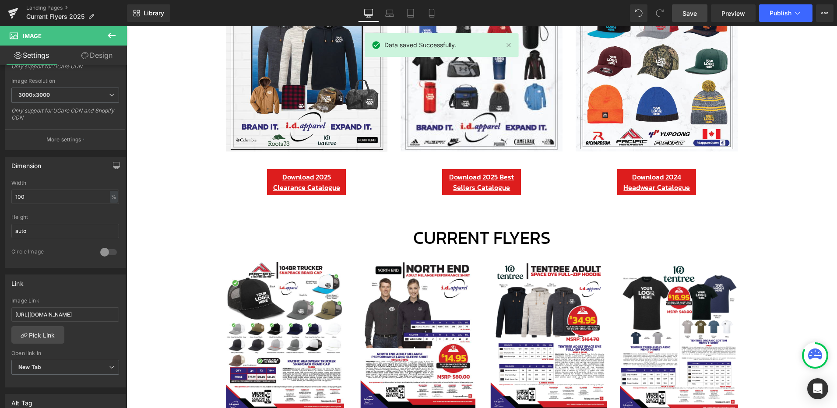
scroll to position [204, 0]
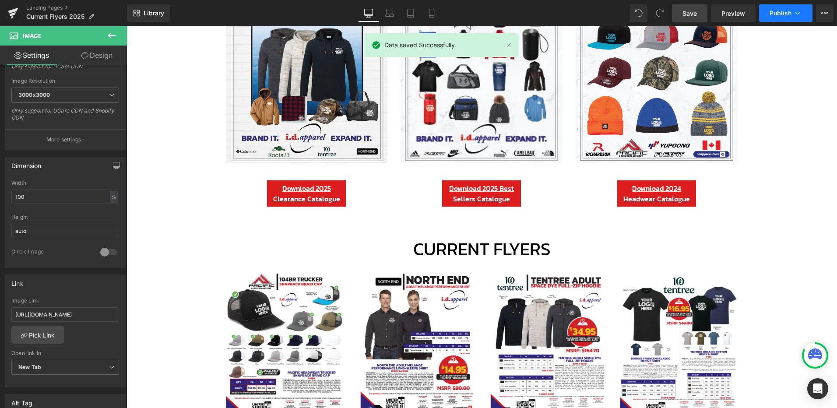
click at [778, 16] on span "Publish" at bounding box center [780, 13] width 22 height 7
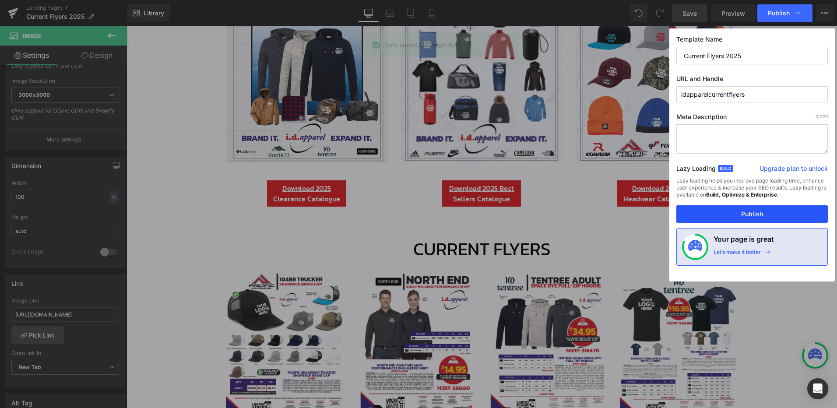
click at [751, 211] on button "Publish" at bounding box center [751, 214] width 151 height 18
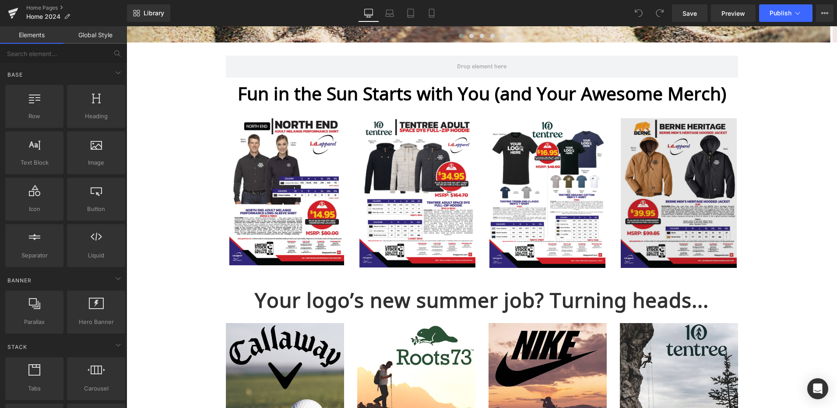
scroll to position [321, 0]
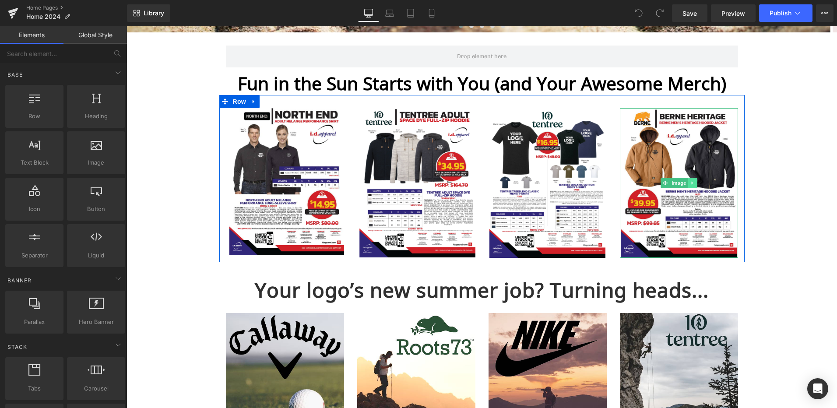
click at [688, 181] on link at bounding box center [692, 183] width 9 height 11
click at [694, 185] on icon at bounding box center [696, 183] width 5 height 5
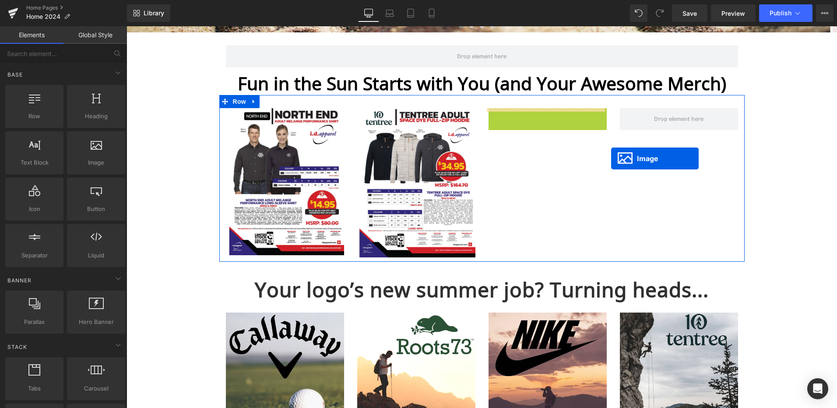
drag, startPoint x: 528, startPoint y: 181, endPoint x: 625, endPoint y: 141, distance: 104.2
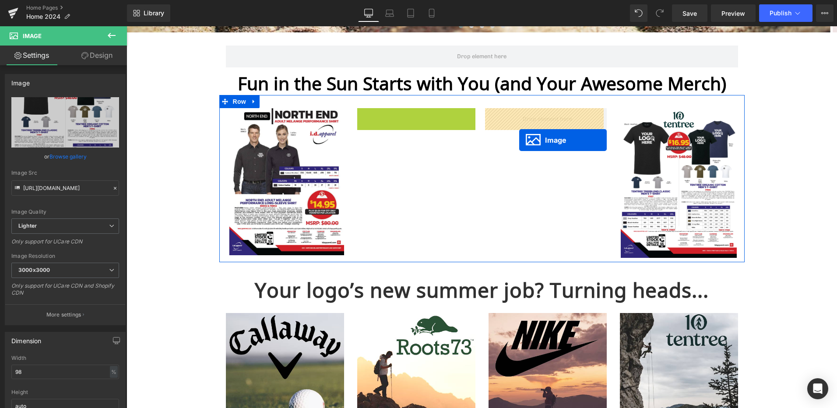
drag, startPoint x: 400, startPoint y: 182, endPoint x: 519, endPoint y: 140, distance: 126.5
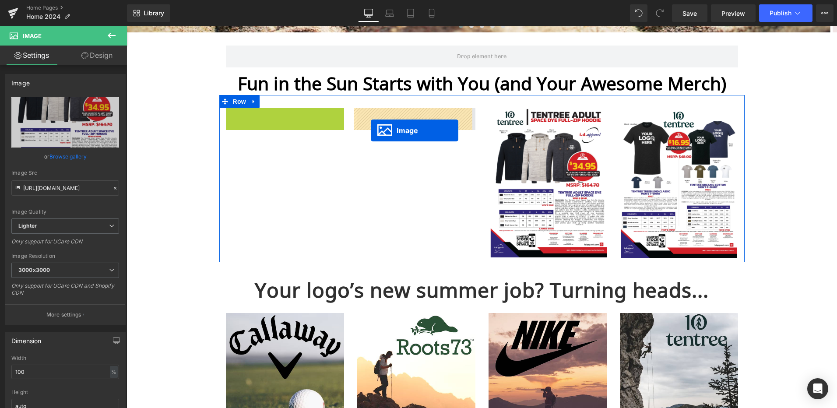
drag, startPoint x: 266, startPoint y: 183, endPoint x: 376, endPoint y: 128, distance: 122.7
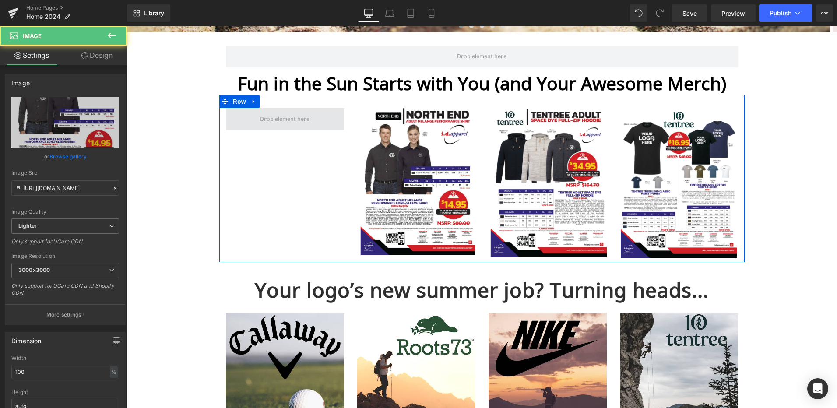
click at [276, 119] on span at bounding box center [285, 118] width 56 height 13
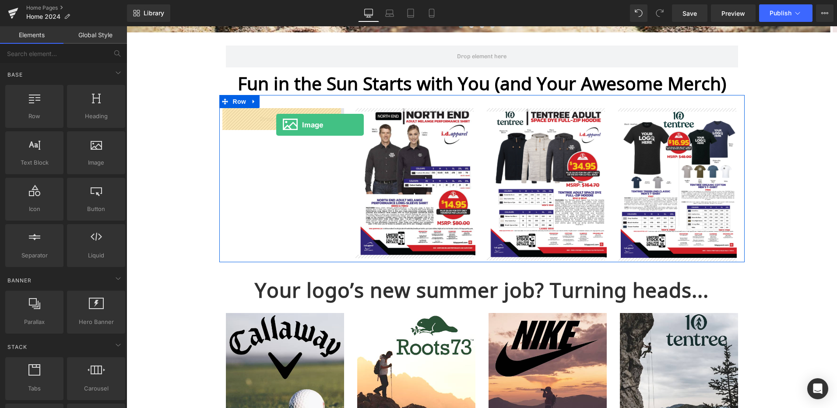
drag, startPoint x: 236, startPoint y: 184, endPoint x: 276, endPoint y: 125, distance: 71.9
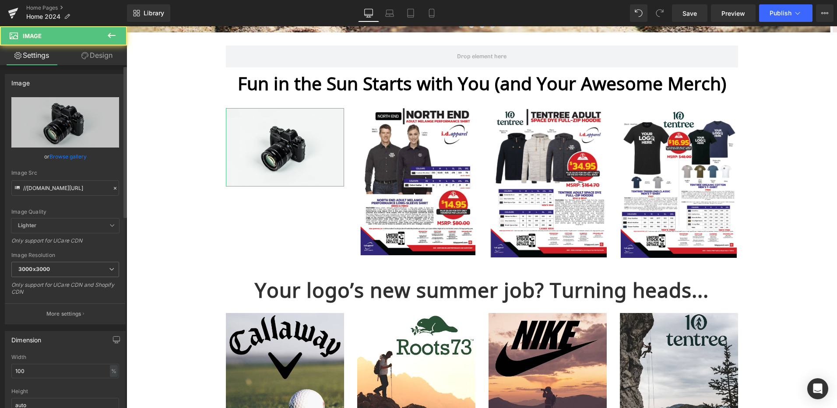
click at [60, 156] on link "Browse gallery" at bounding box center [67, 156] width 37 height 15
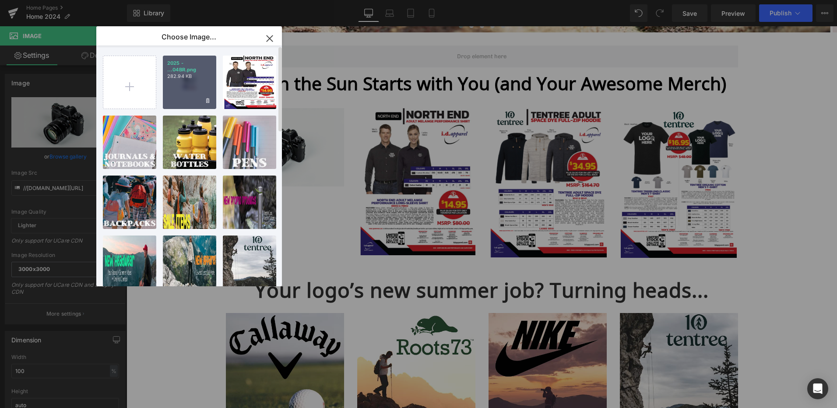
click at [182, 91] on div "2025 - ...04BR.png 282.94 KB" at bounding box center [189, 82] width 53 height 53
type input "[URL][DOMAIN_NAME]"
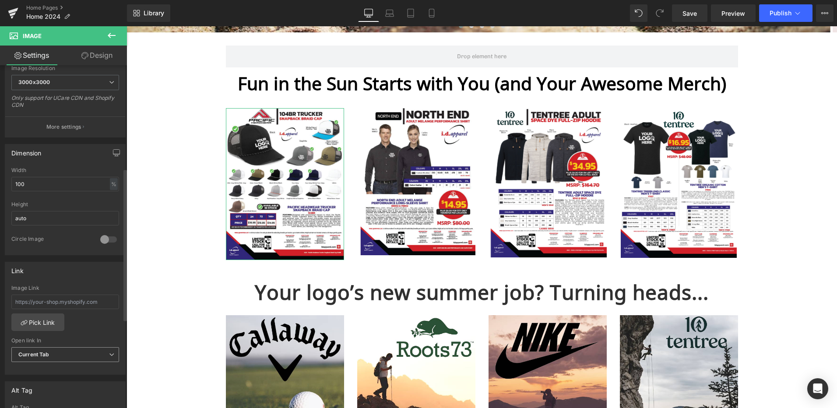
scroll to position [263, 0]
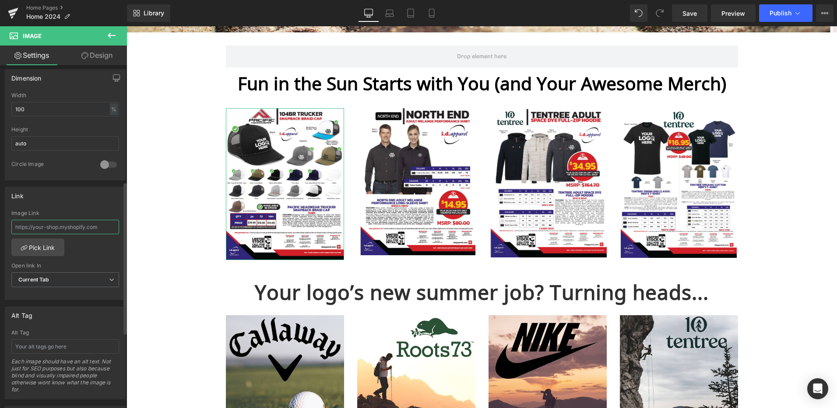
click at [76, 225] on input "text" at bounding box center [65, 227] width 108 height 14
paste input "[URL][DOMAIN_NAME]"
type input "[URL][DOMAIN_NAME]"
click at [72, 281] on span "Current Tab" at bounding box center [65, 279] width 108 height 15
click at [66, 310] on li "New Tab" at bounding box center [63, 308] width 104 height 13
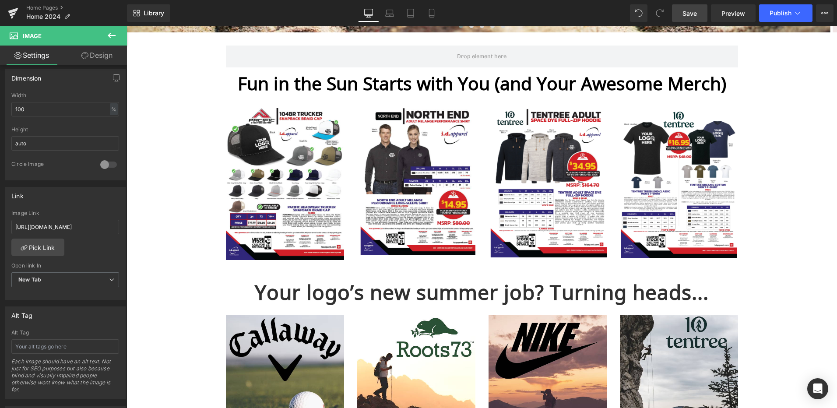
click at [686, 17] on span "Save" at bounding box center [689, 13] width 14 height 9
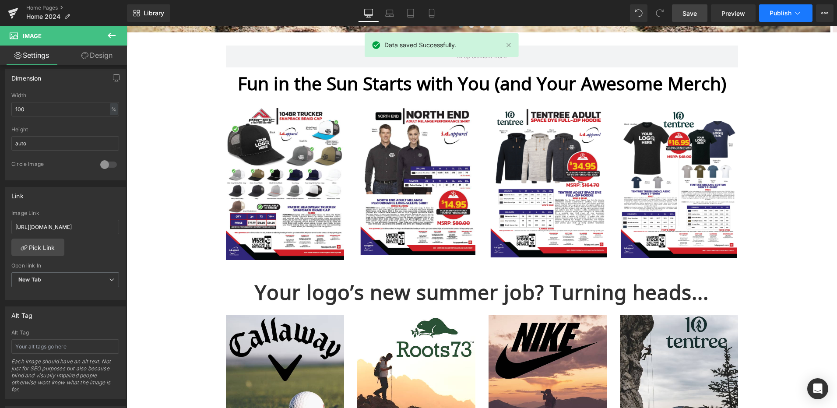
click at [779, 11] on span "Publish" at bounding box center [780, 13] width 22 height 7
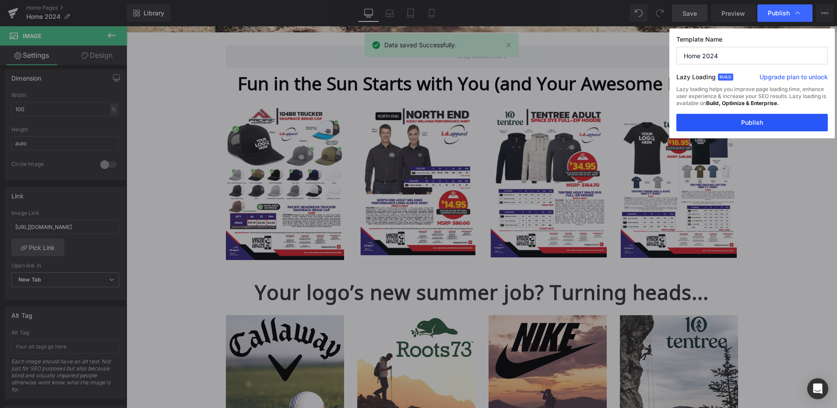
click at [764, 120] on button "Publish" at bounding box center [751, 123] width 151 height 18
